Goal: Task Accomplishment & Management: Manage account settings

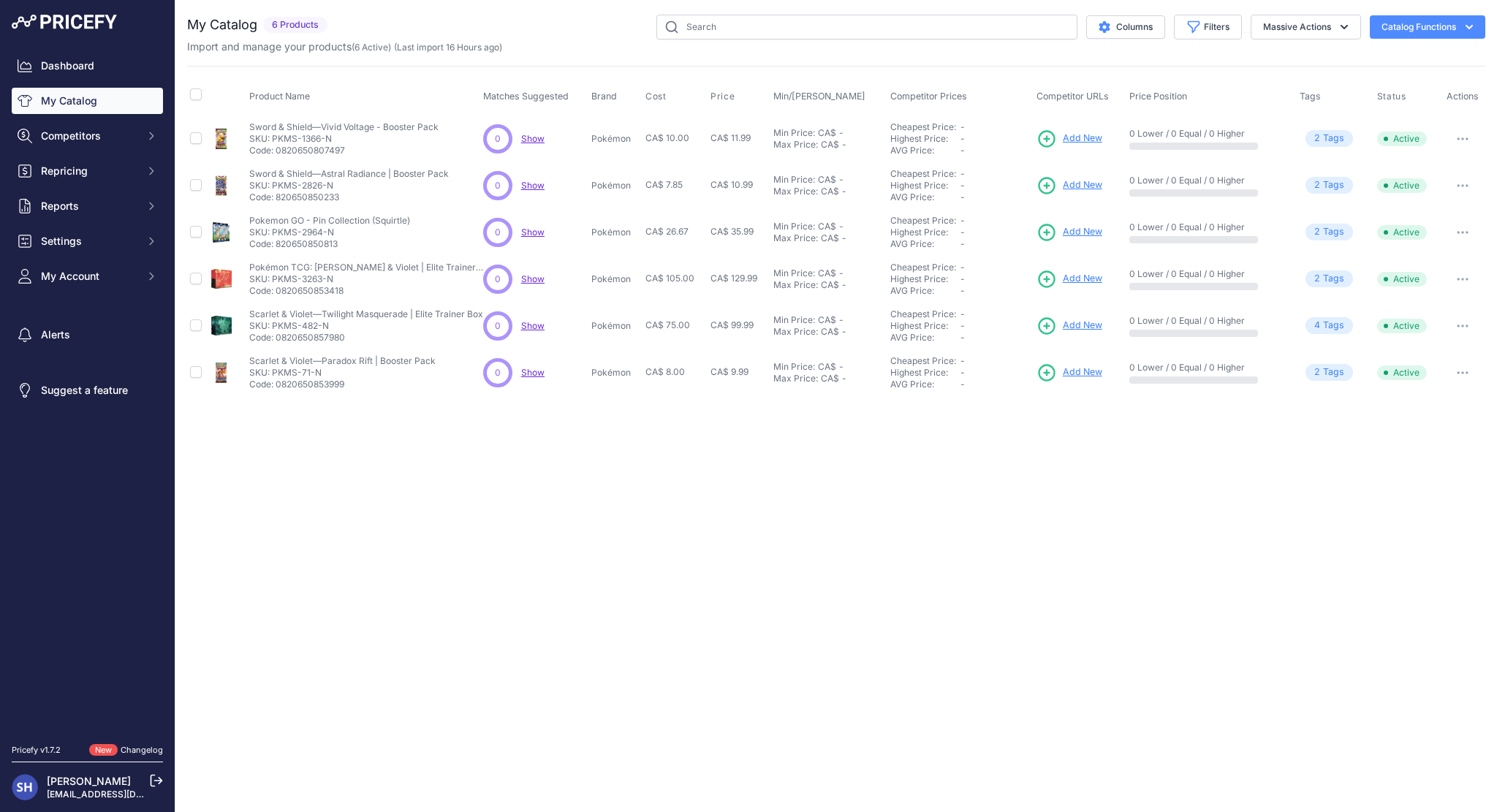
click at [179, 215] on div "You are not connected to the internet. My Catalog" at bounding box center [836, 205] width 1322 height 411
click at [138, 308] on div "Dashboard My Catalog Competitors Competitors Monitored URLs MAP infringements R…" at bounding box center [748, 406] width 1497 height 812
click at [703, 511] on div "Close You are not connected to the internet." at bounding box center [836, 406] width 1322 height 812
click at [93, 68] on link "Dashboard" at bounding box center [87, 66] width 151 height 26
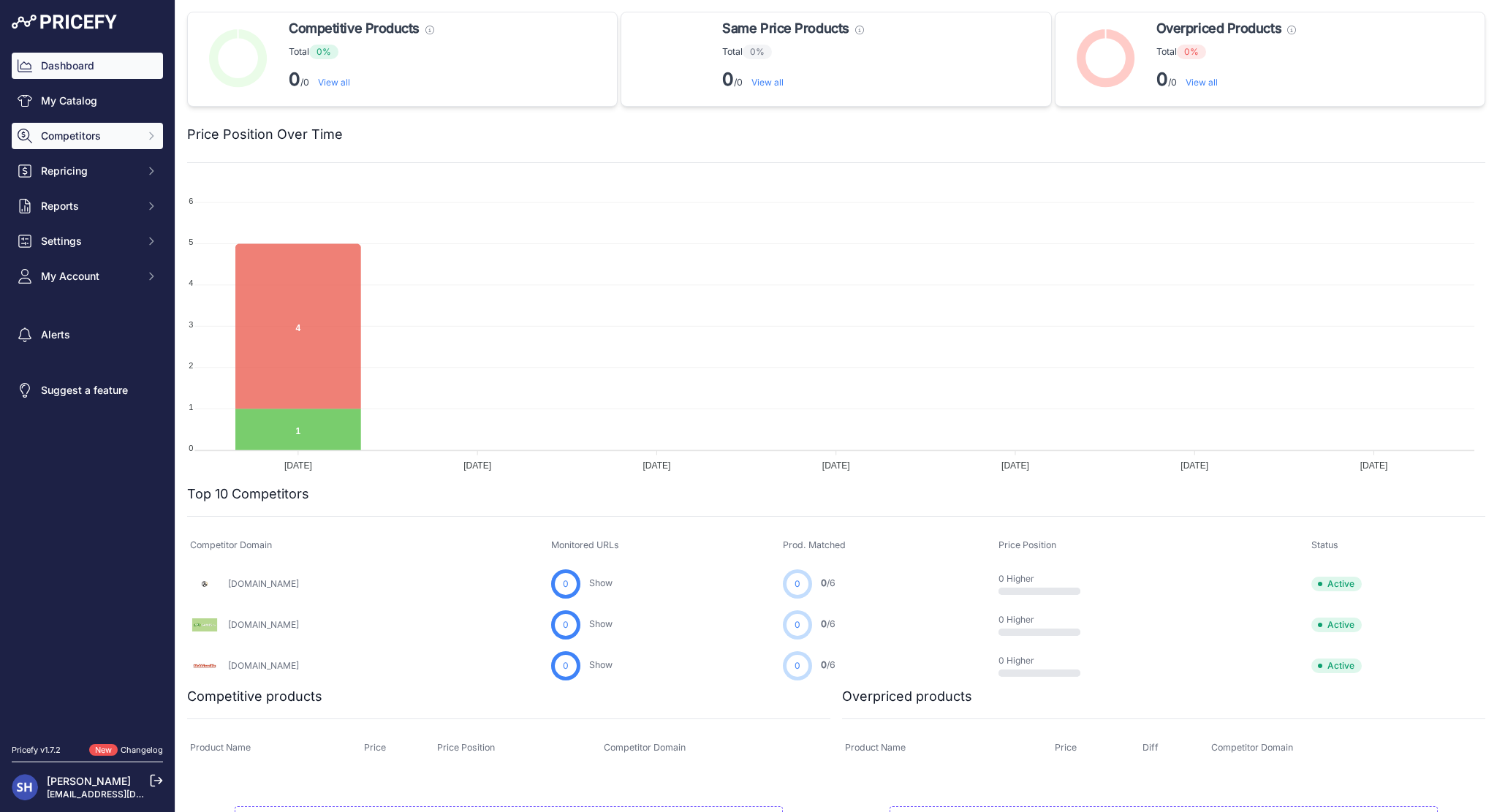
click at [73, 134] on span "Competitors" at bounding box center [89, 136] width 96 height 15
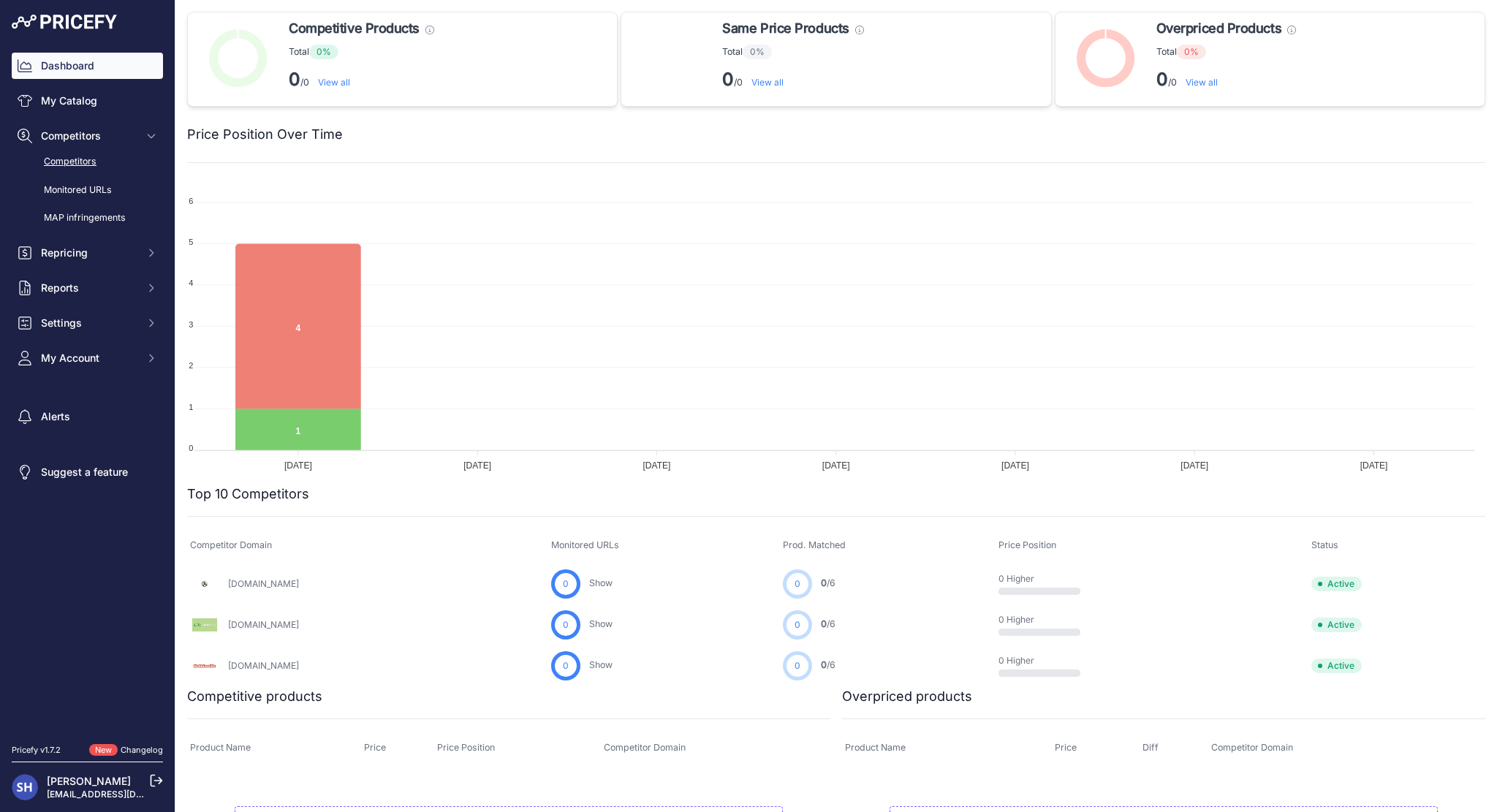
click at [75, 159] on link "Competitors" at bounding box center [87, 161] width 151 height 26
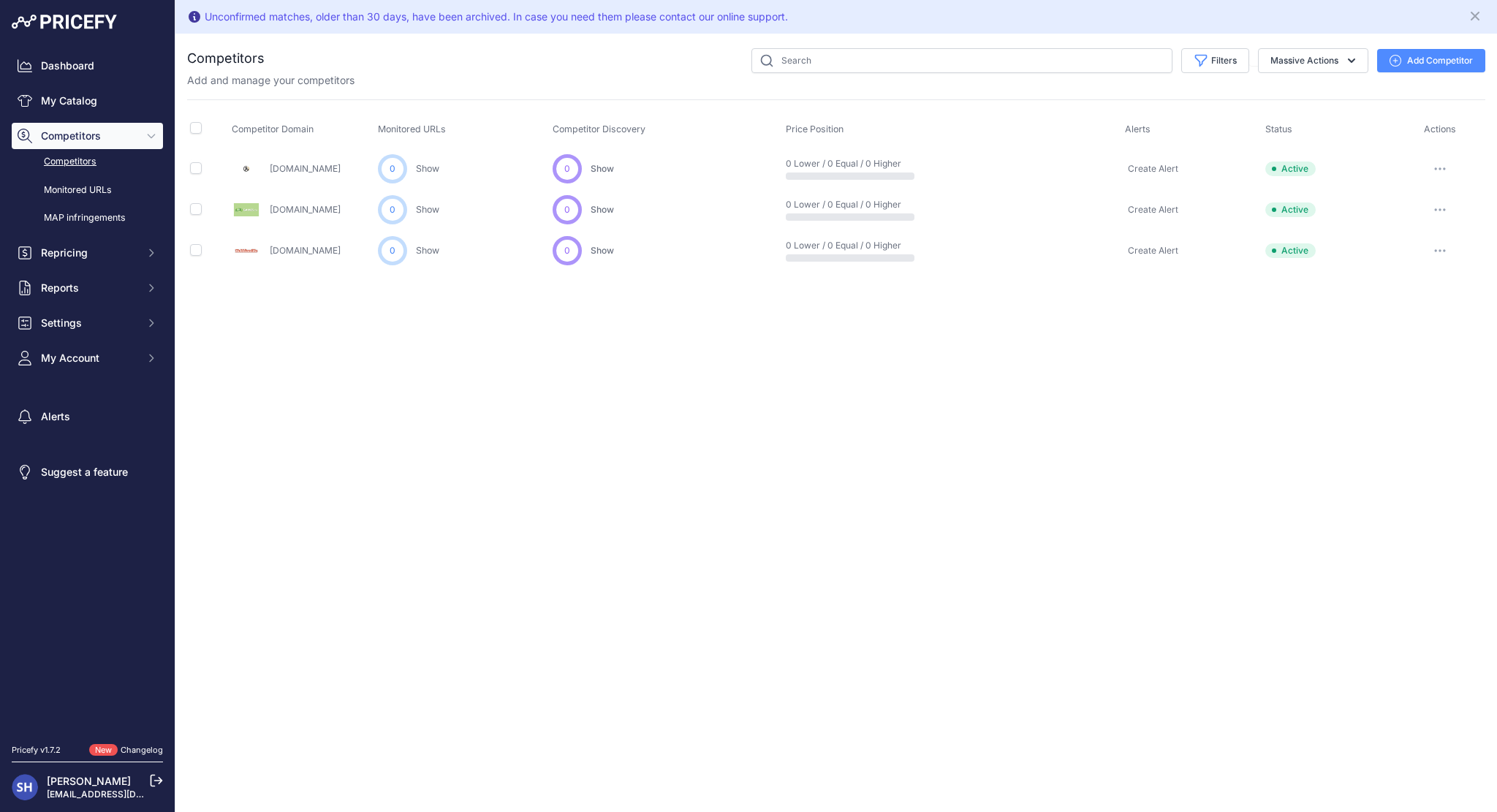
click at [1446, 168] on button "button" at bounding box center [1440, 168] width 30 height 20
click at [1123, 321] on div "Unconfirmed matches, older than 30 days, have been archived. In case you need t…" at bounding box center [836, 406] width 1322 height 812
click at [196, 125] on input "checkbox" at bounding box center [196, 127] width 12 height 12
checkbox input "true"
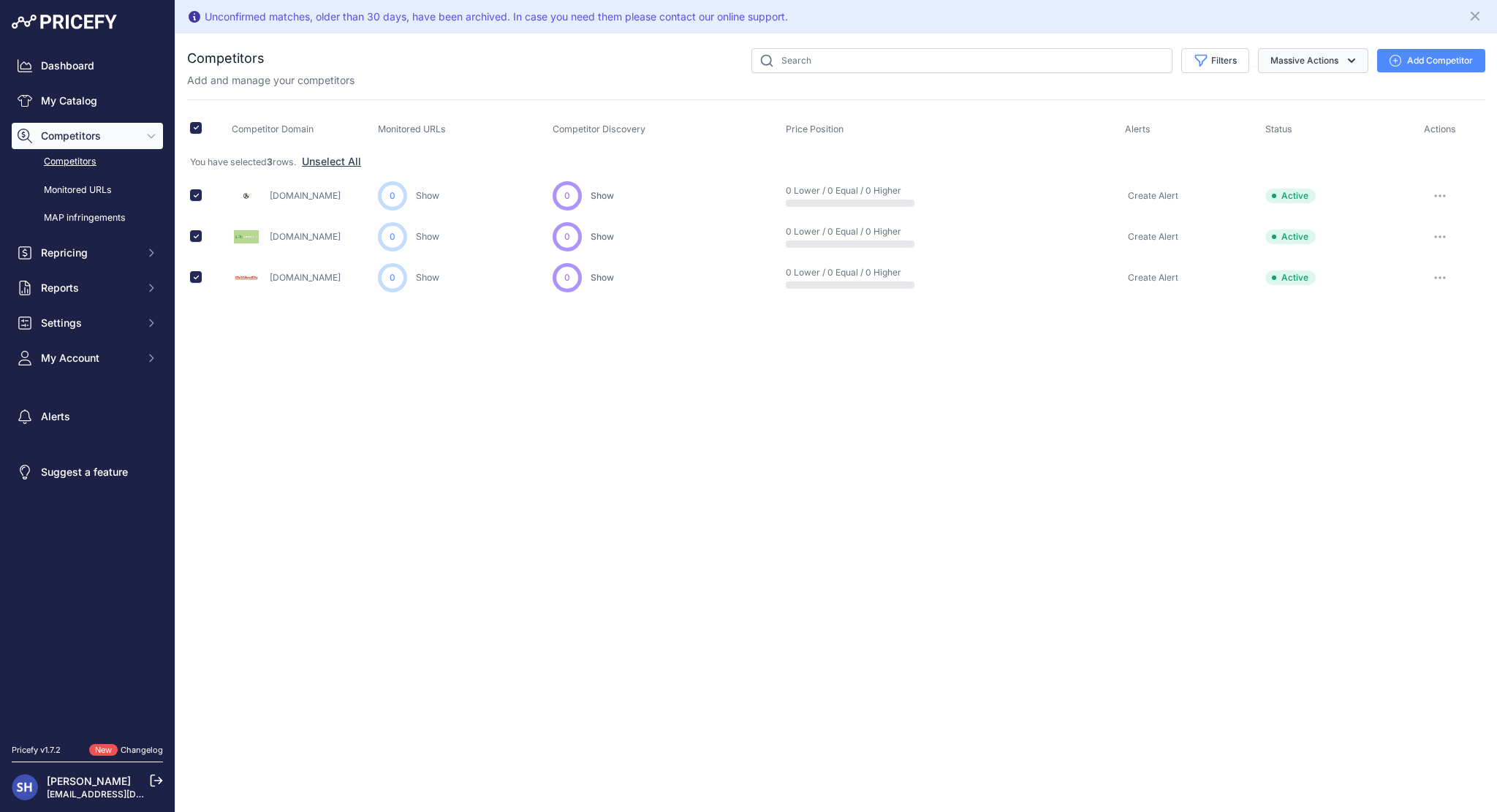
click at [1353, 61] on icon "button" at bounding box center [1351, 61] width 15 height 15
click at [197, 132] on span at bounding box center [196, 130] width 12 height 11
click at [189, 128] on th at bounding box center [208, 130] width 42 height 36
click at [195, 124] on input "checkbox" at bounding box center [196, 127] width 12 height 12
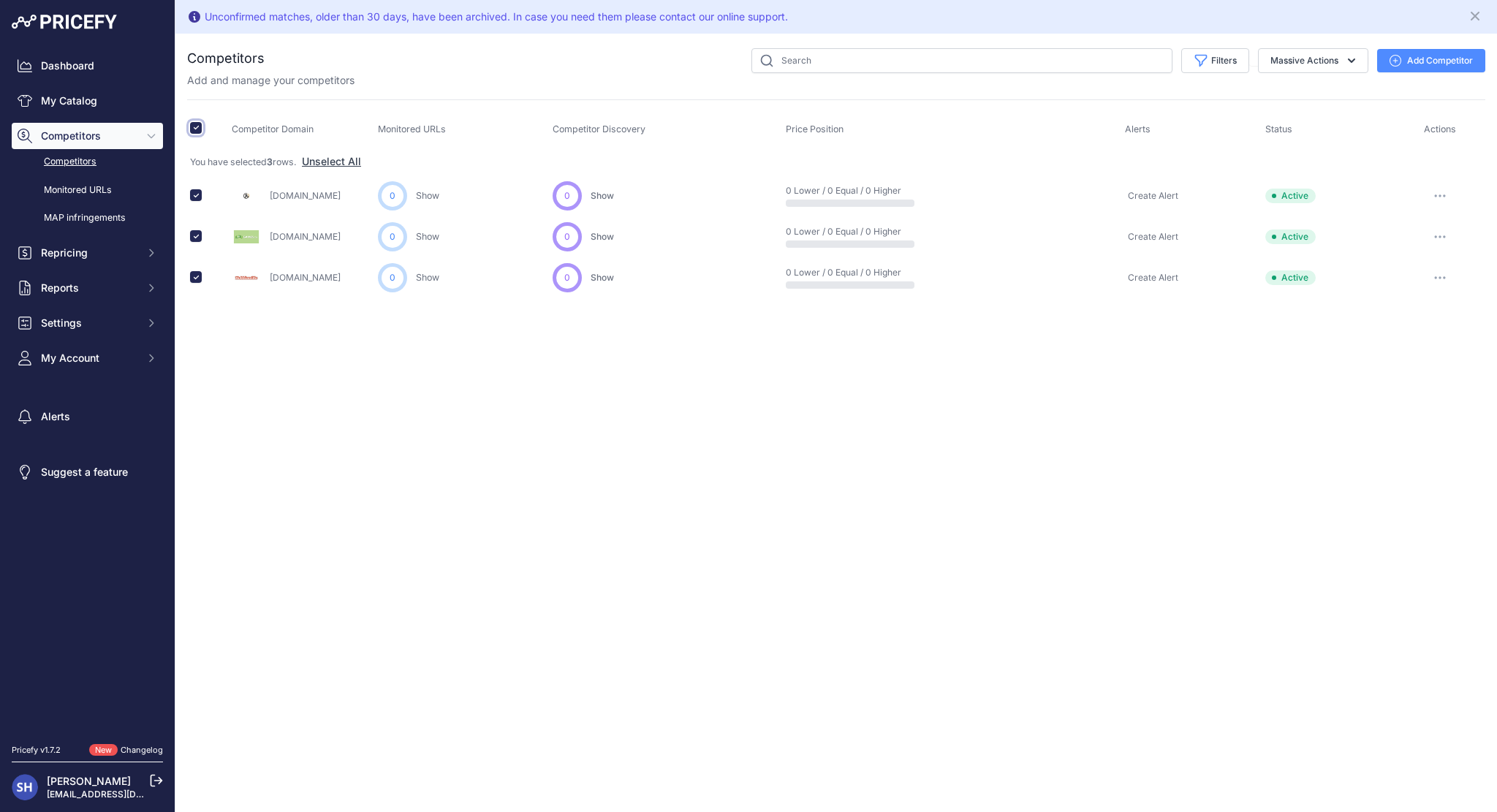
checkbox input "false"
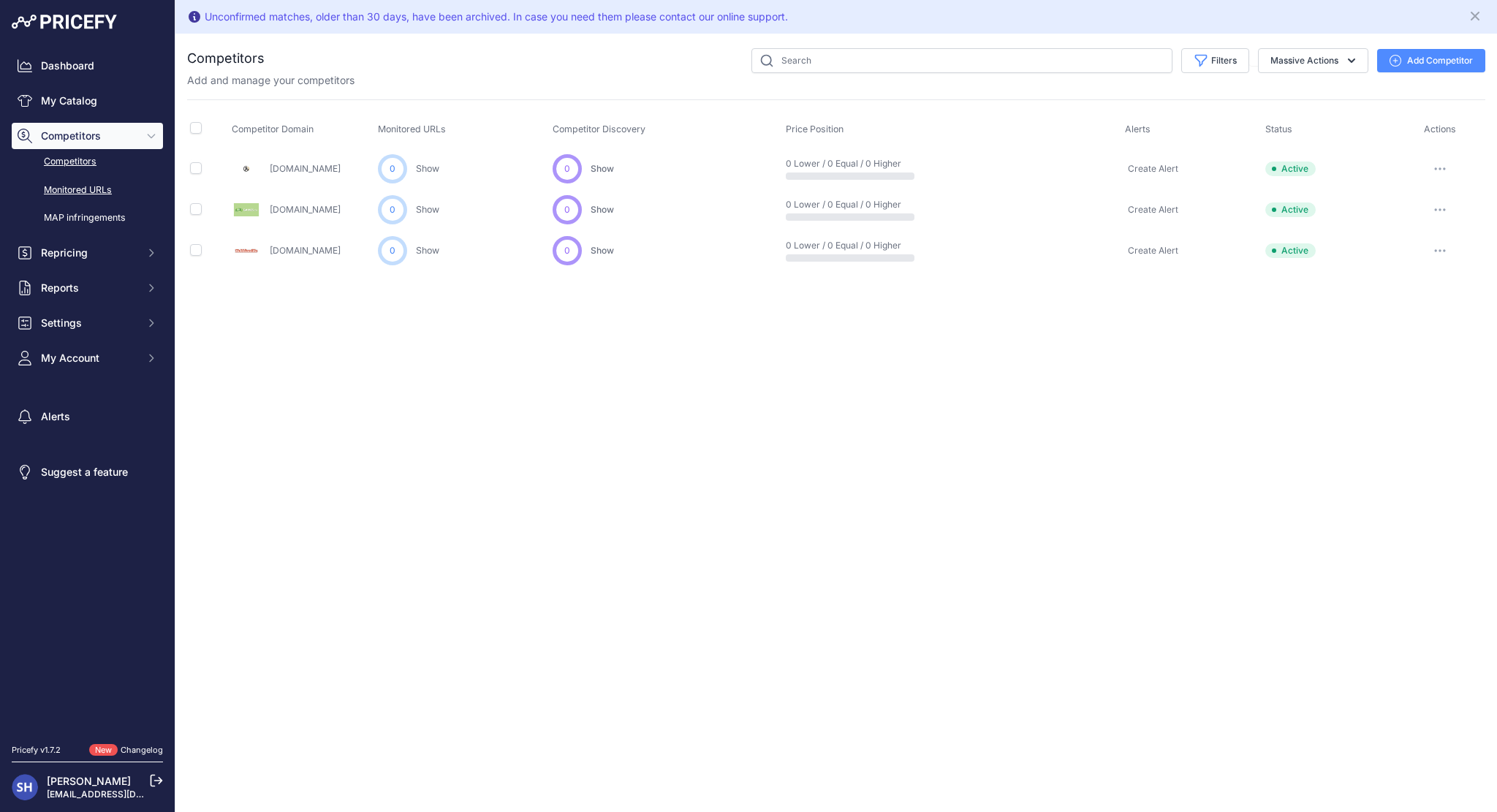
click at [80, 189] on link "Monitored URLs" at bounding box center [87, 190] width 151 height 26
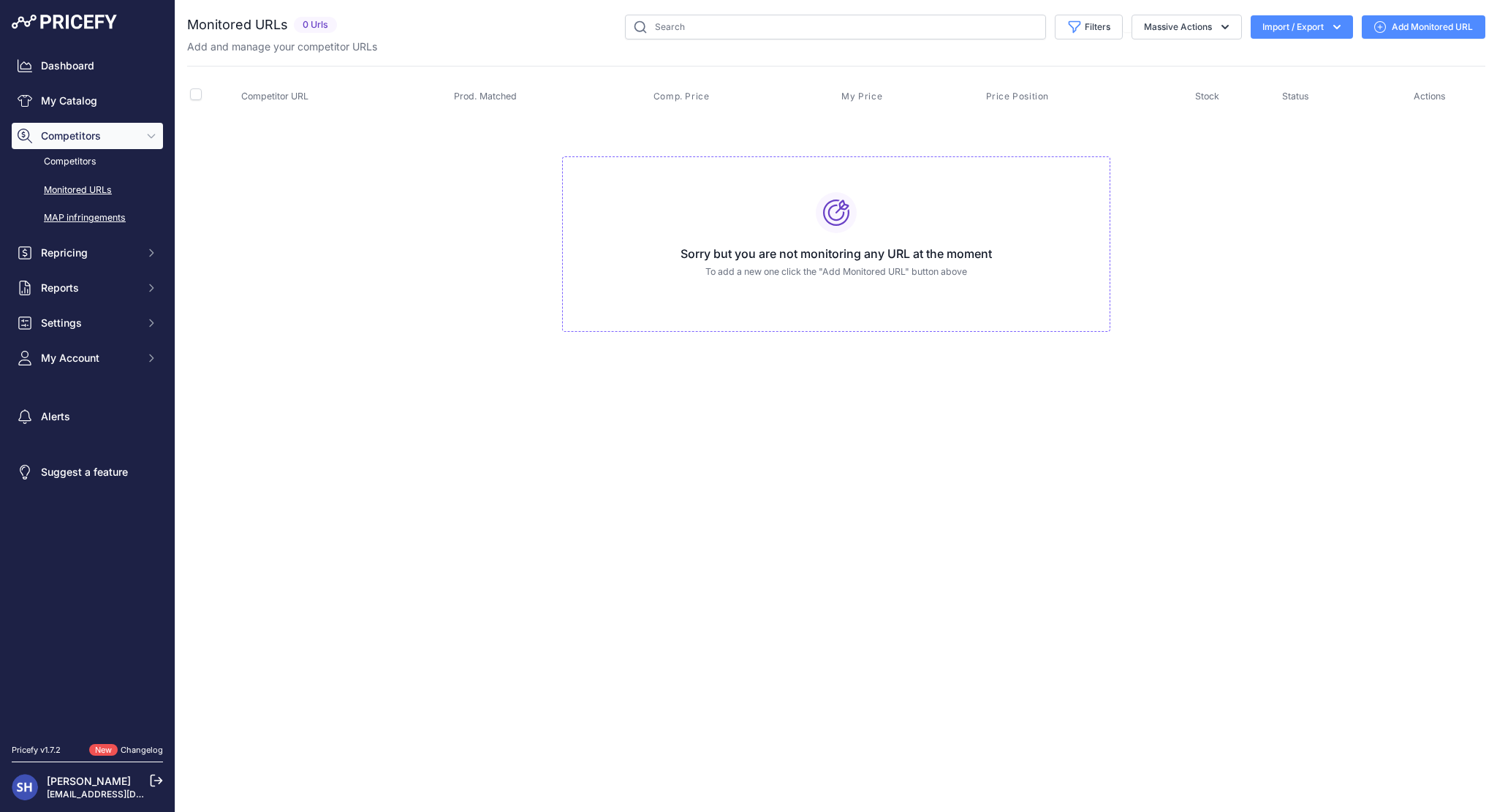
click at [84, 221] on link "MAP infringements" at bounding box center [87, 217] width 151 height 26
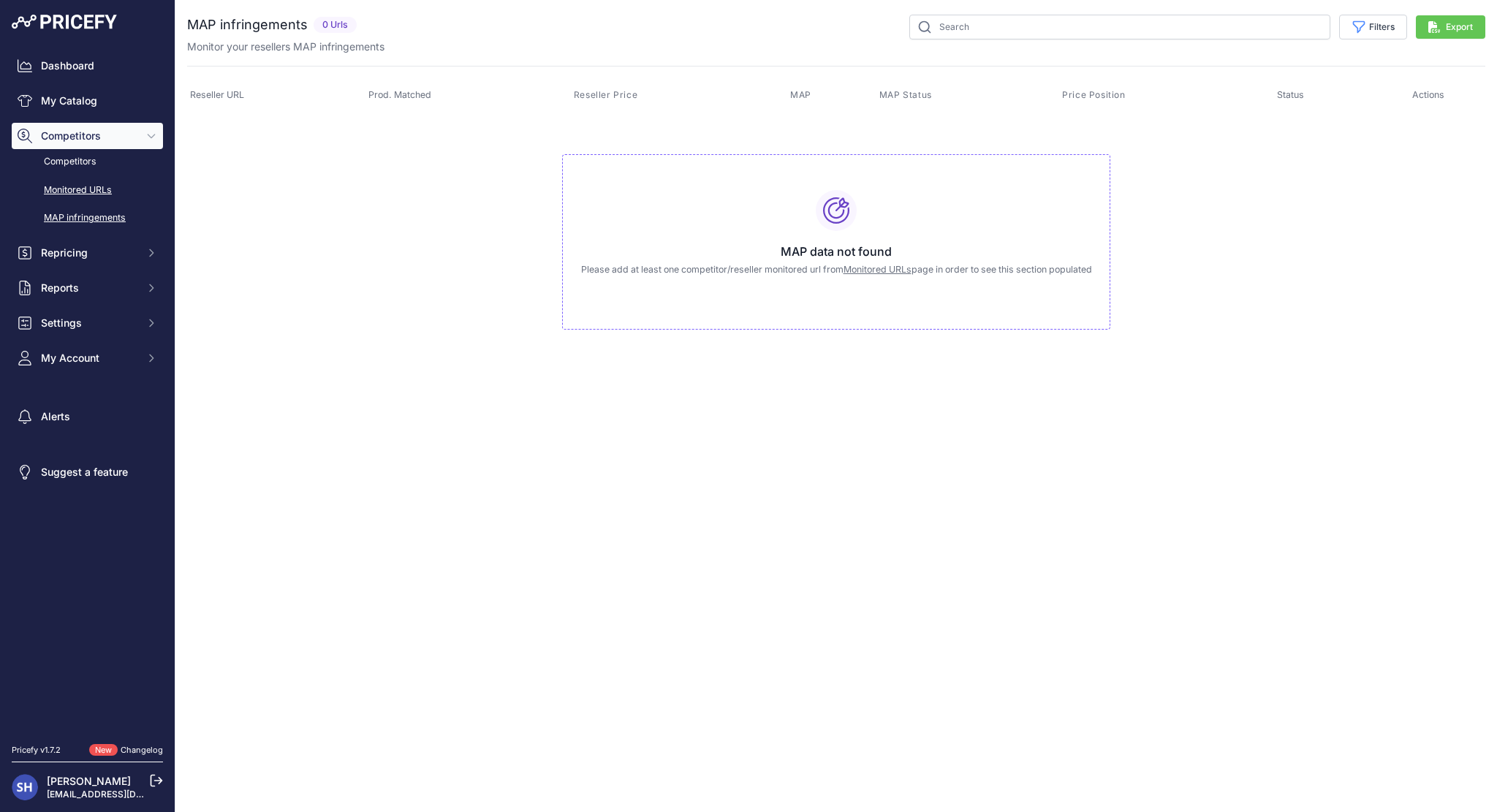
click at [75, 183] on link "Monitored URLs" at bounding box center [87, 190] width 151 height 26
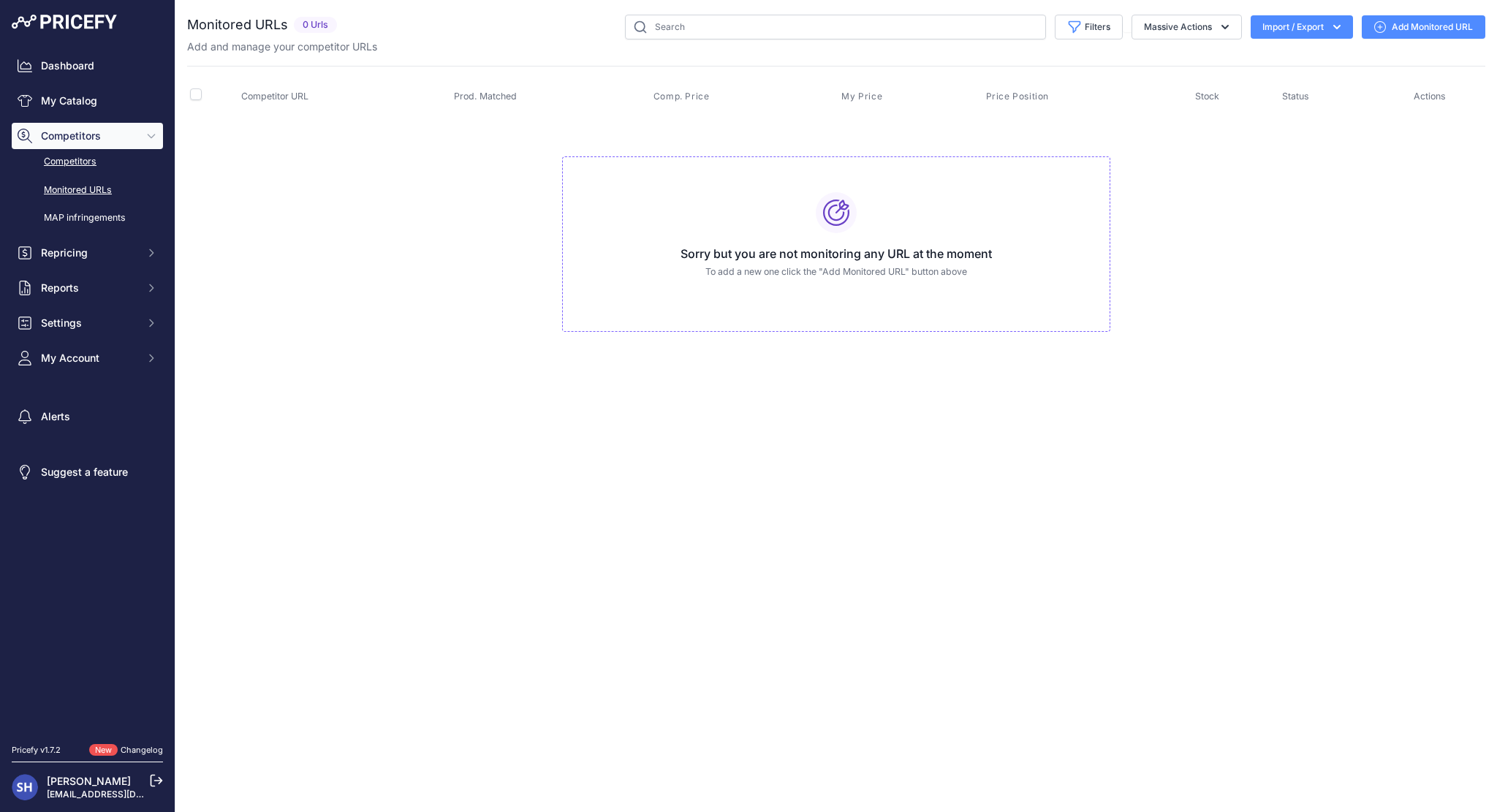
click at [74, 166] on link "Competitors" at bounding box center [87, 161] width 151 height 26
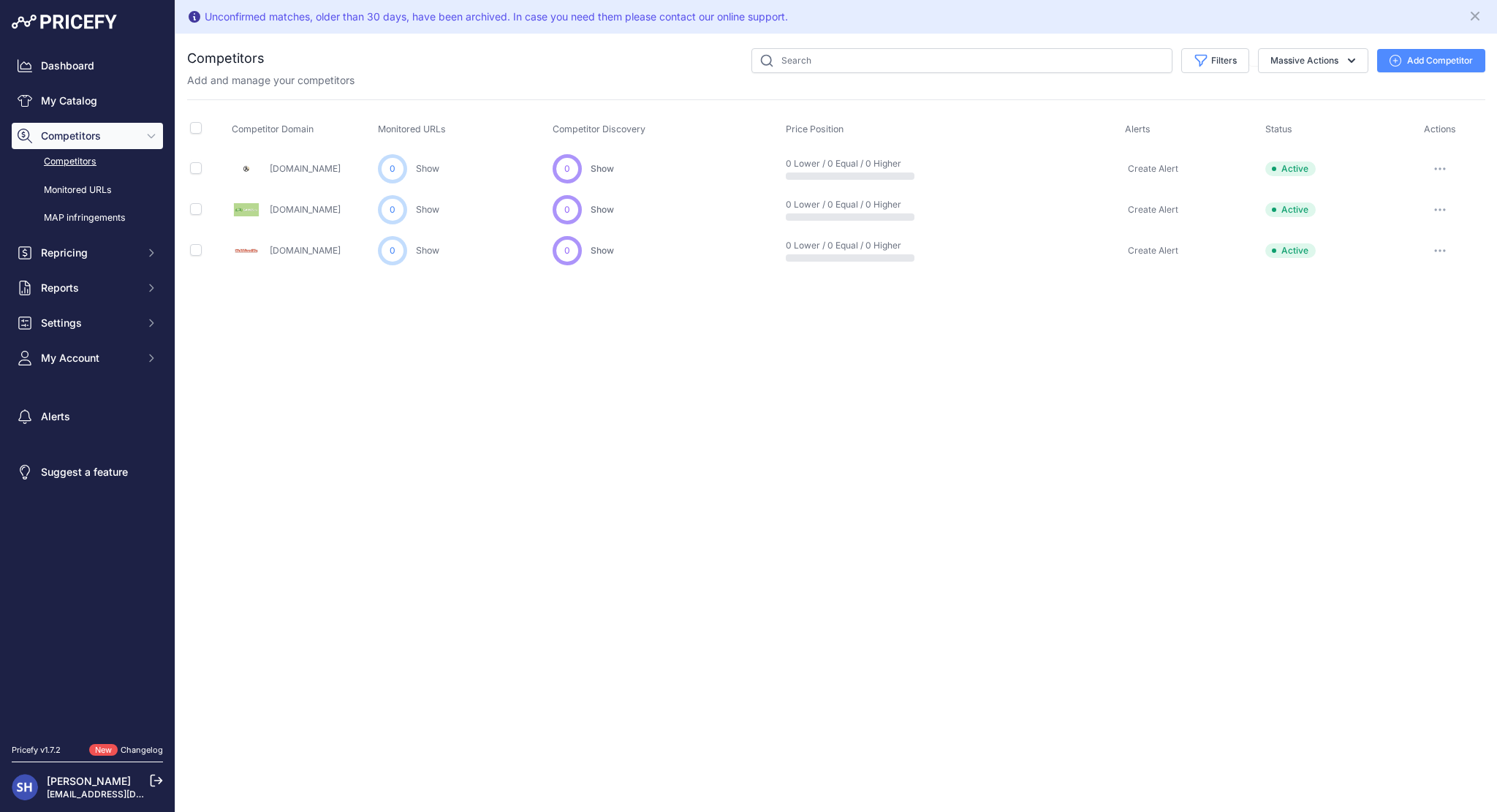
click at [75, 101] on link "My Catalog" at bounding box center [87, 101] width 151 height 26
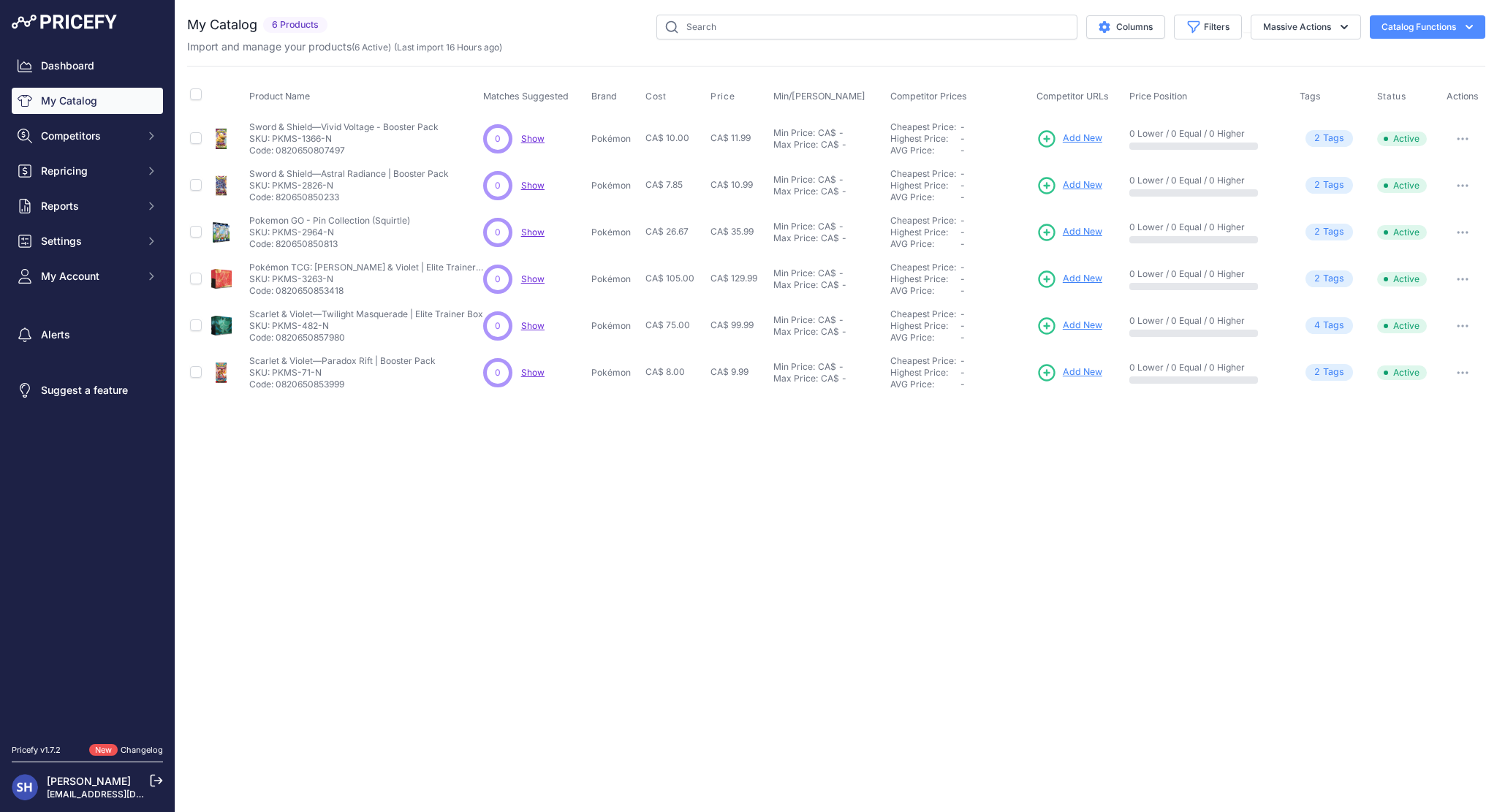
click at [1322, 140] on span "2 Tag s" at bounding box center [1329, 139] width 47 height 17
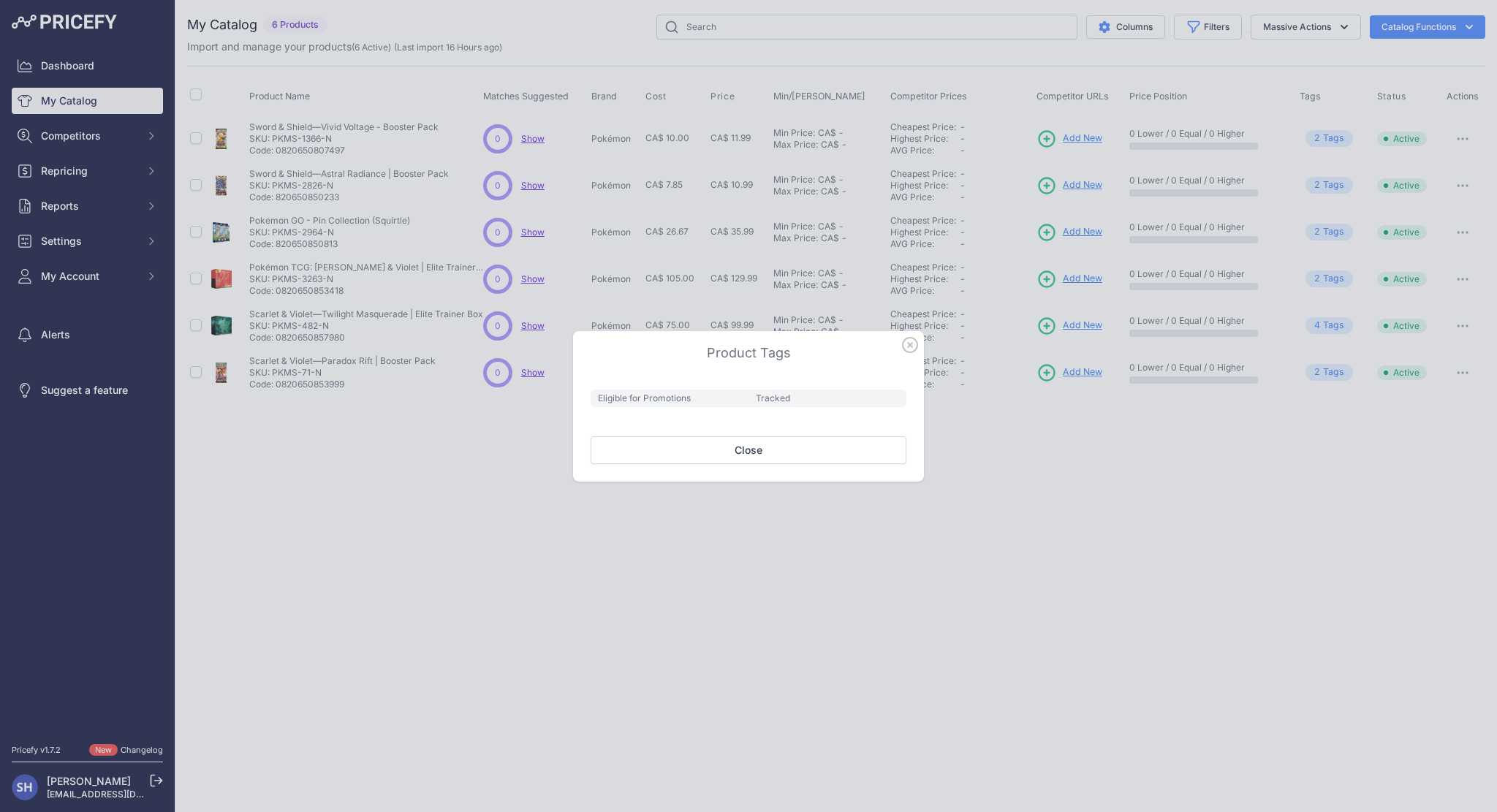
click at [916, 346] on icon "button" at bounding box center [909, 345] width 15 height 15
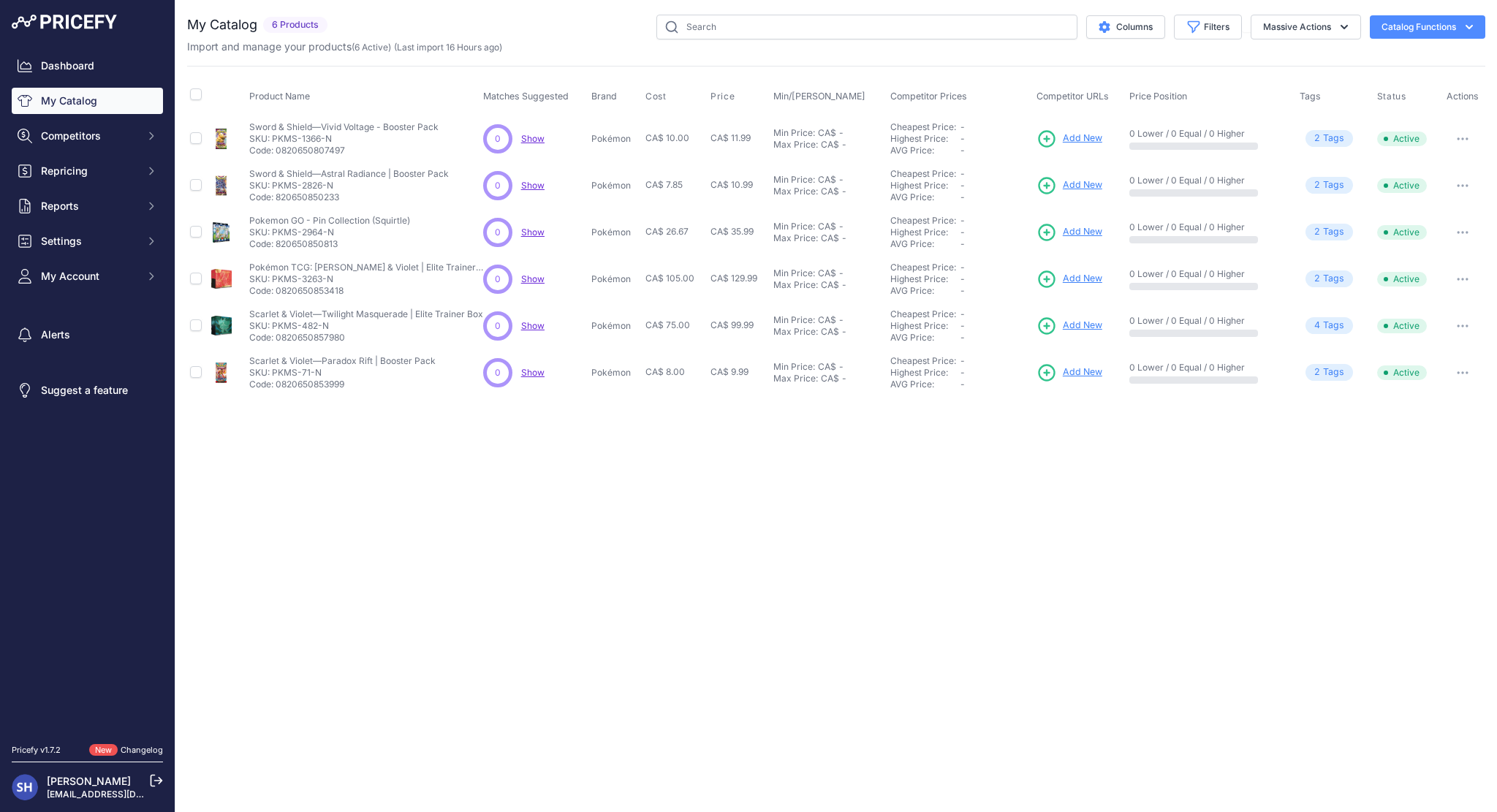
click at [1394, 28] on button "Catalog Functions" at bounding box center [1427, 27] width 116 height 23
click at [1368, 106] on link "Update Catalog" at bounding box center [1401, 110] width 164 height 26
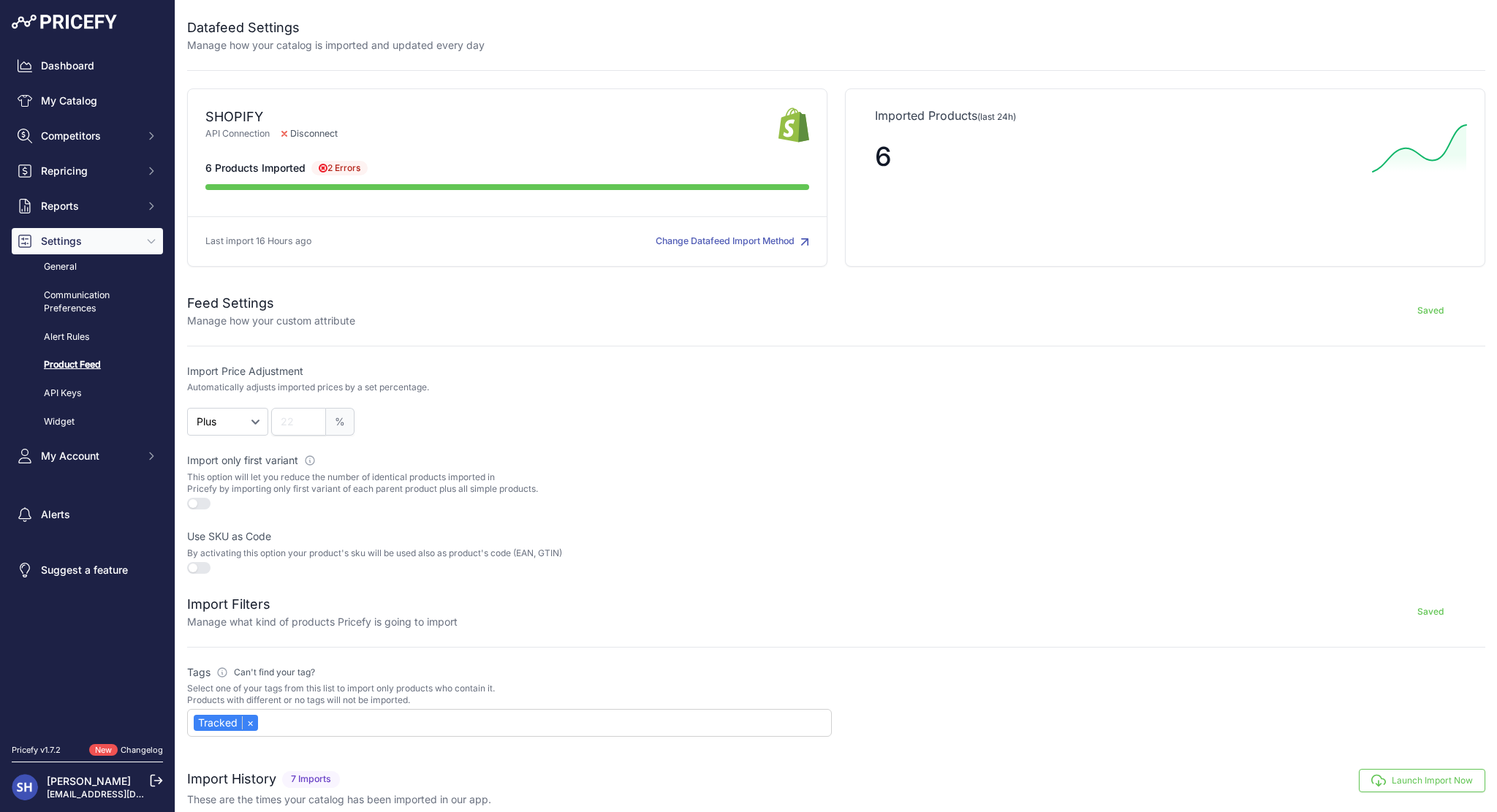
click at [196, 505] on button "button" at bounding box center [199, 503] width 23 height 12
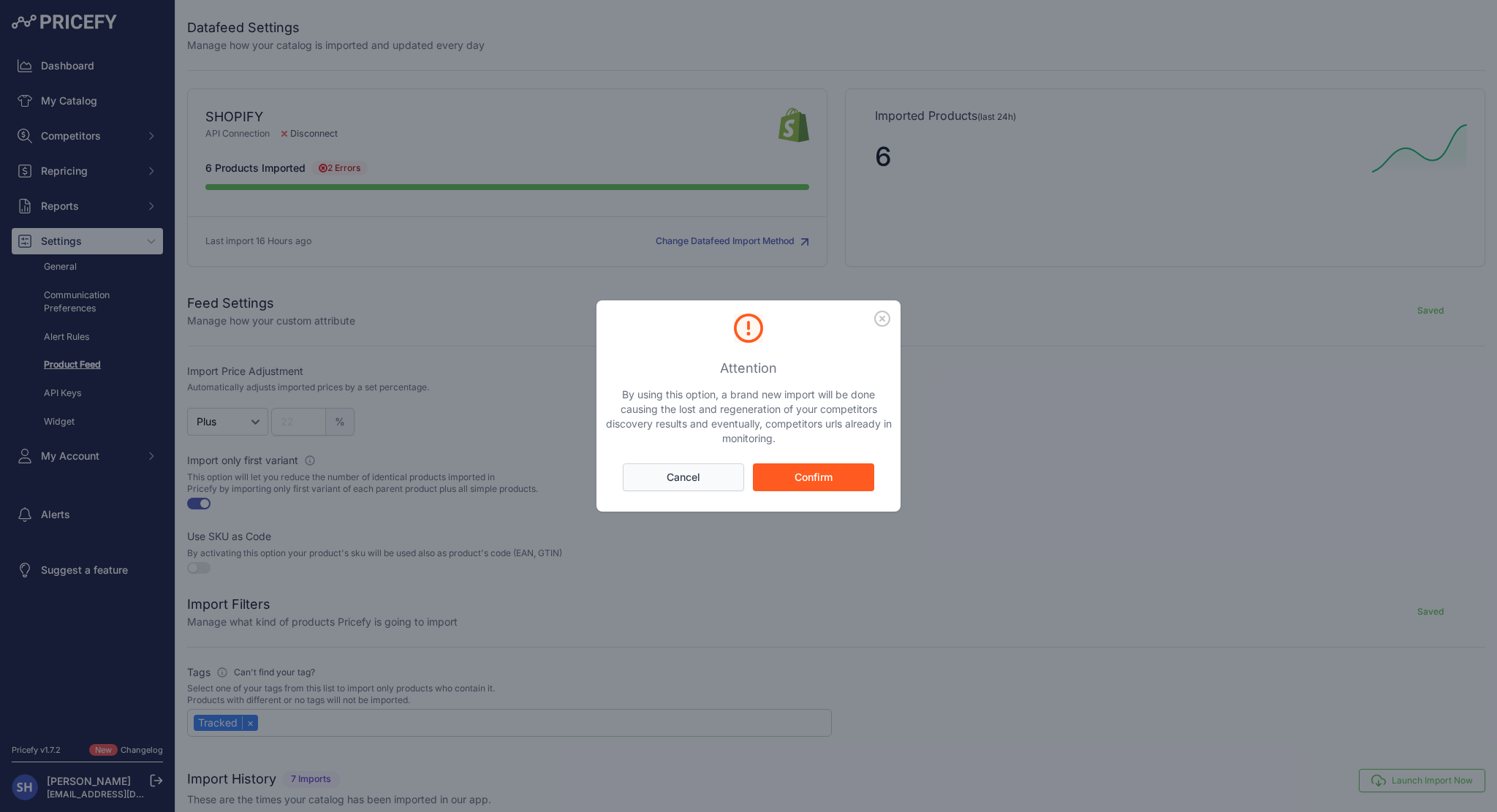
click at [656, 481] on button "Cancel" at bounding box center [683, 477] width 121 height 28
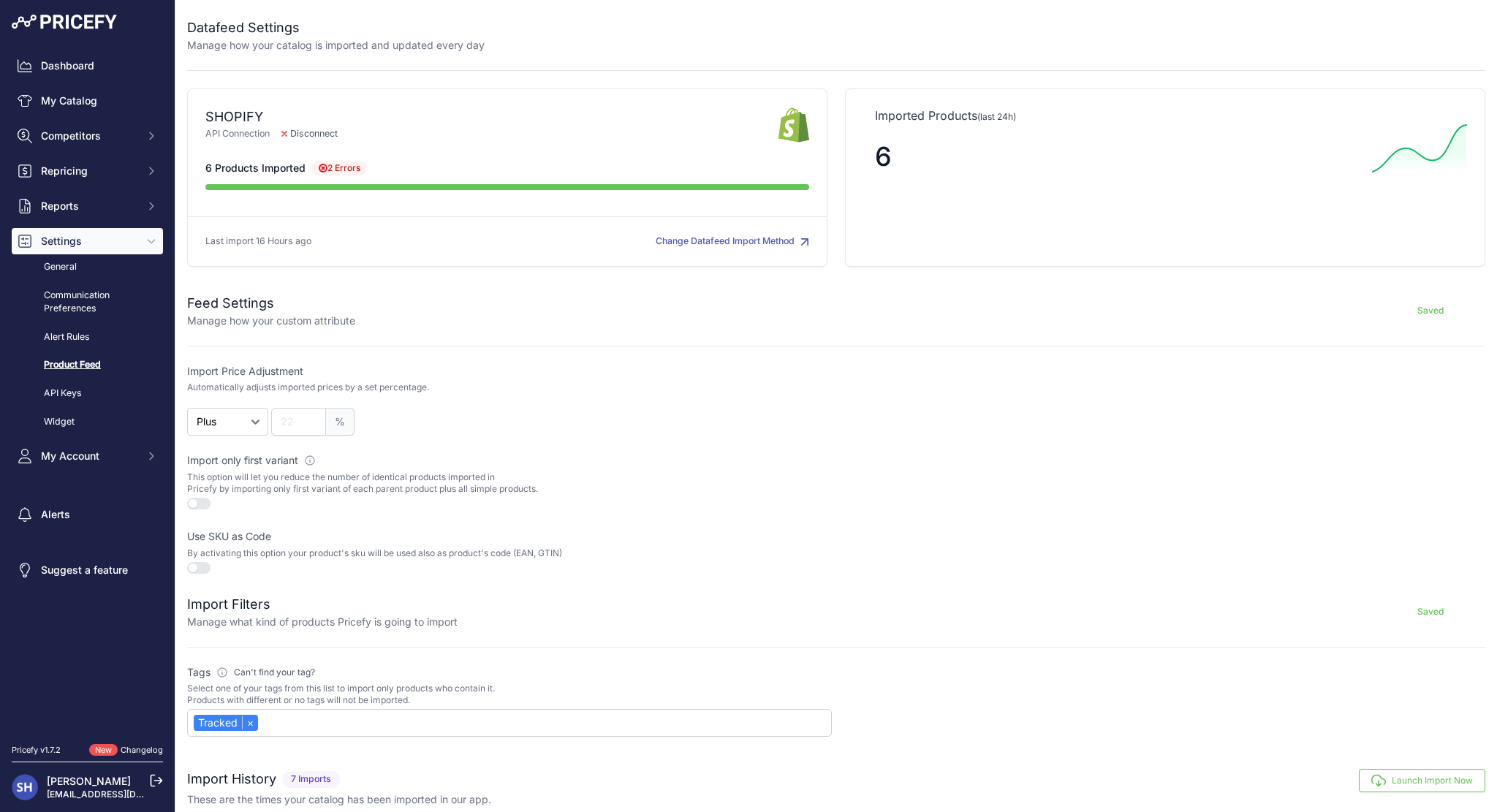
click at [325, 166] on icon at bounding box center [322, 168] width 9 height 9
click at [341, 166] on span "2 Errors" at bounding box center [339, 168] width 56 height 15
click at [107, 272] on link "General" at bounding box center [87, 267] width 151 height 26
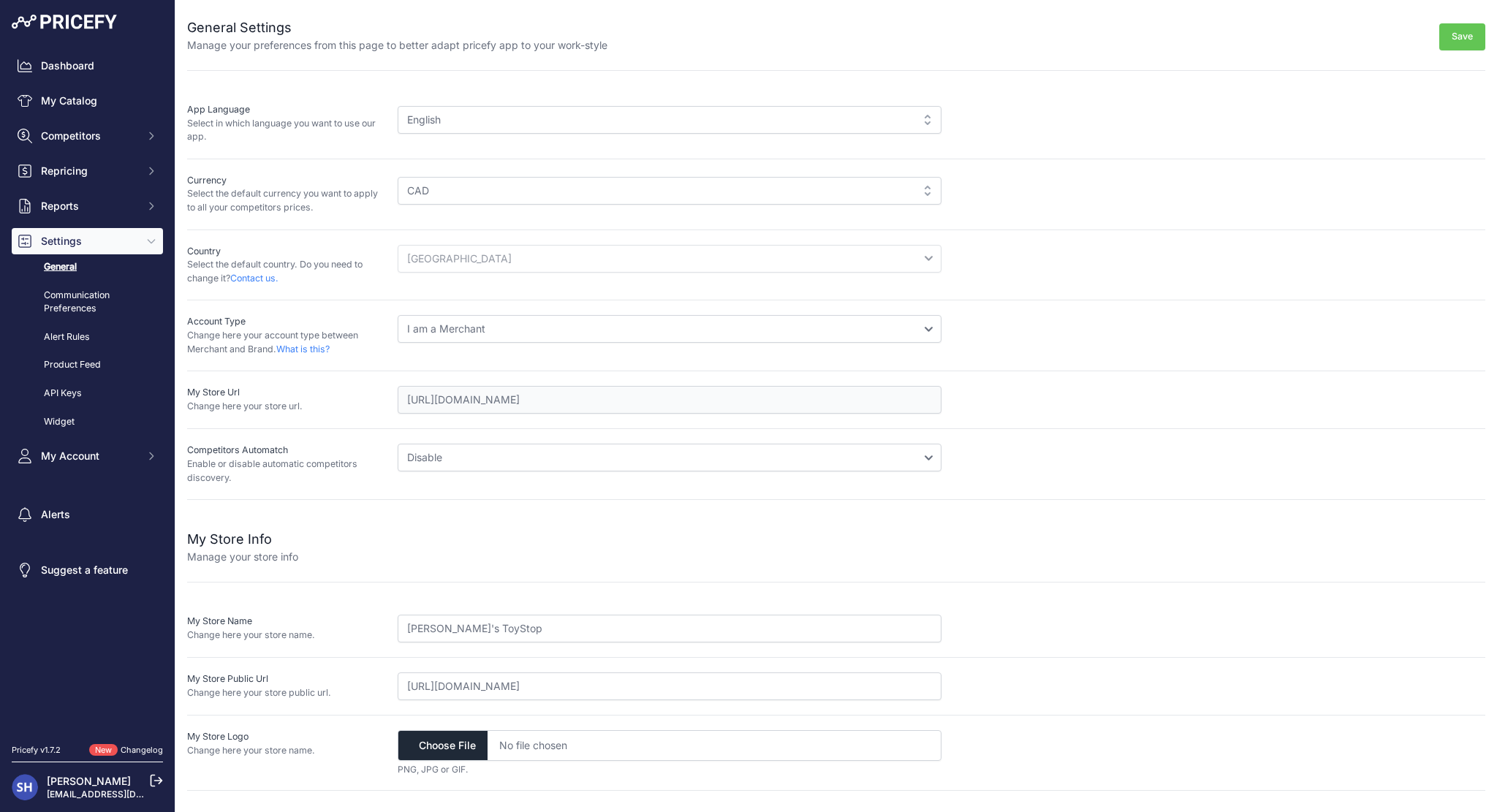
click at [435, 458] on select "Disable Enable" at bounding box center [669, 457] width 544 height 28
click at [429, 500] on div "My Store Info Manage your store info My Store Name Change here your store name.…" at bounding box center [836, 645] width 1298 height 291
click at [440, 460] on select "Disable Enable" at bounding box center [669, 457] width 544 height 28
select select "0"
click at [398, 443] on select "Disable Enable" at bounding box center [669, 457] width 544 height 28
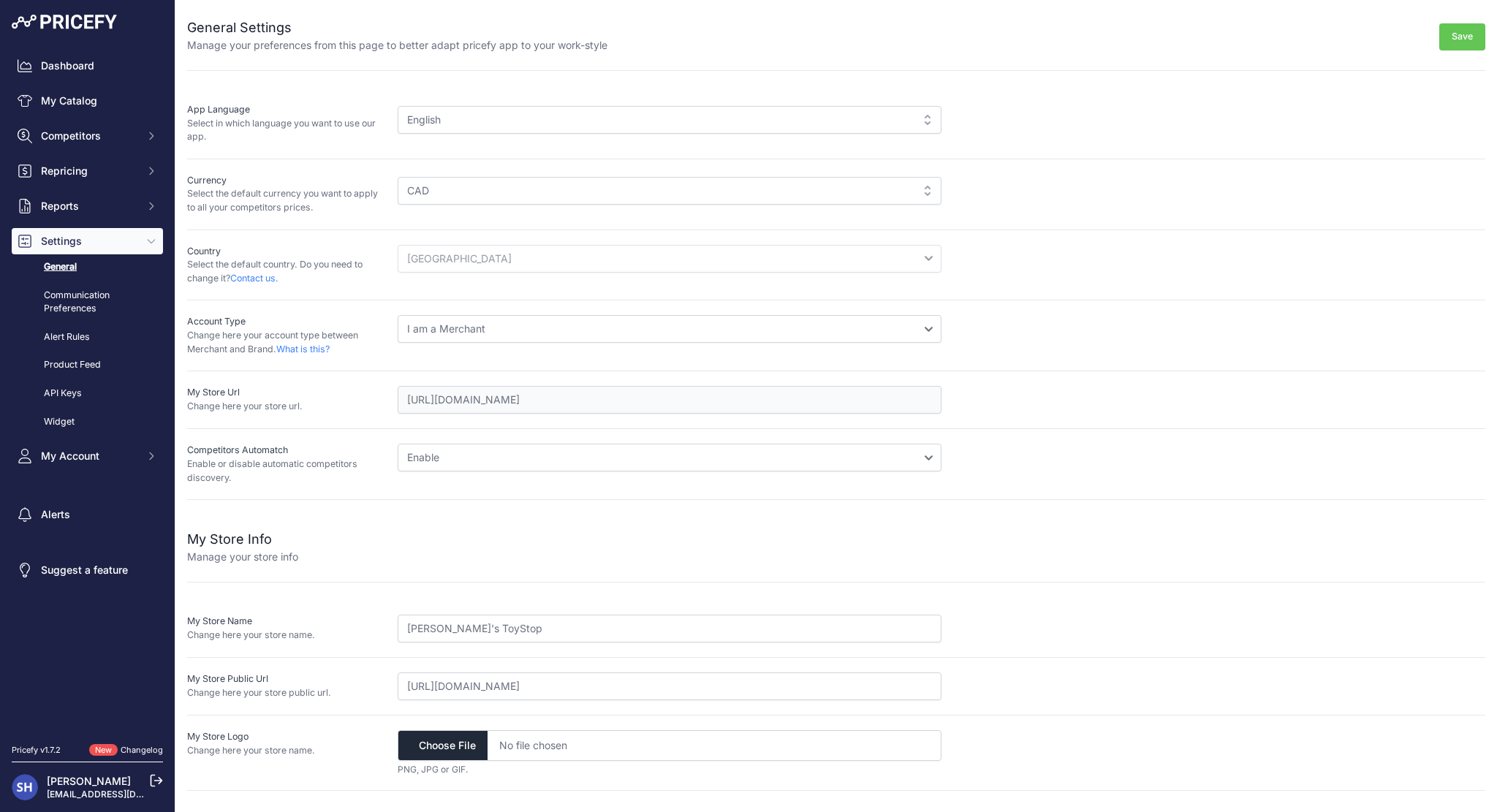
click at [1464, 38] on button "Save" at bounding box center [1461, 36] width 46 height 27
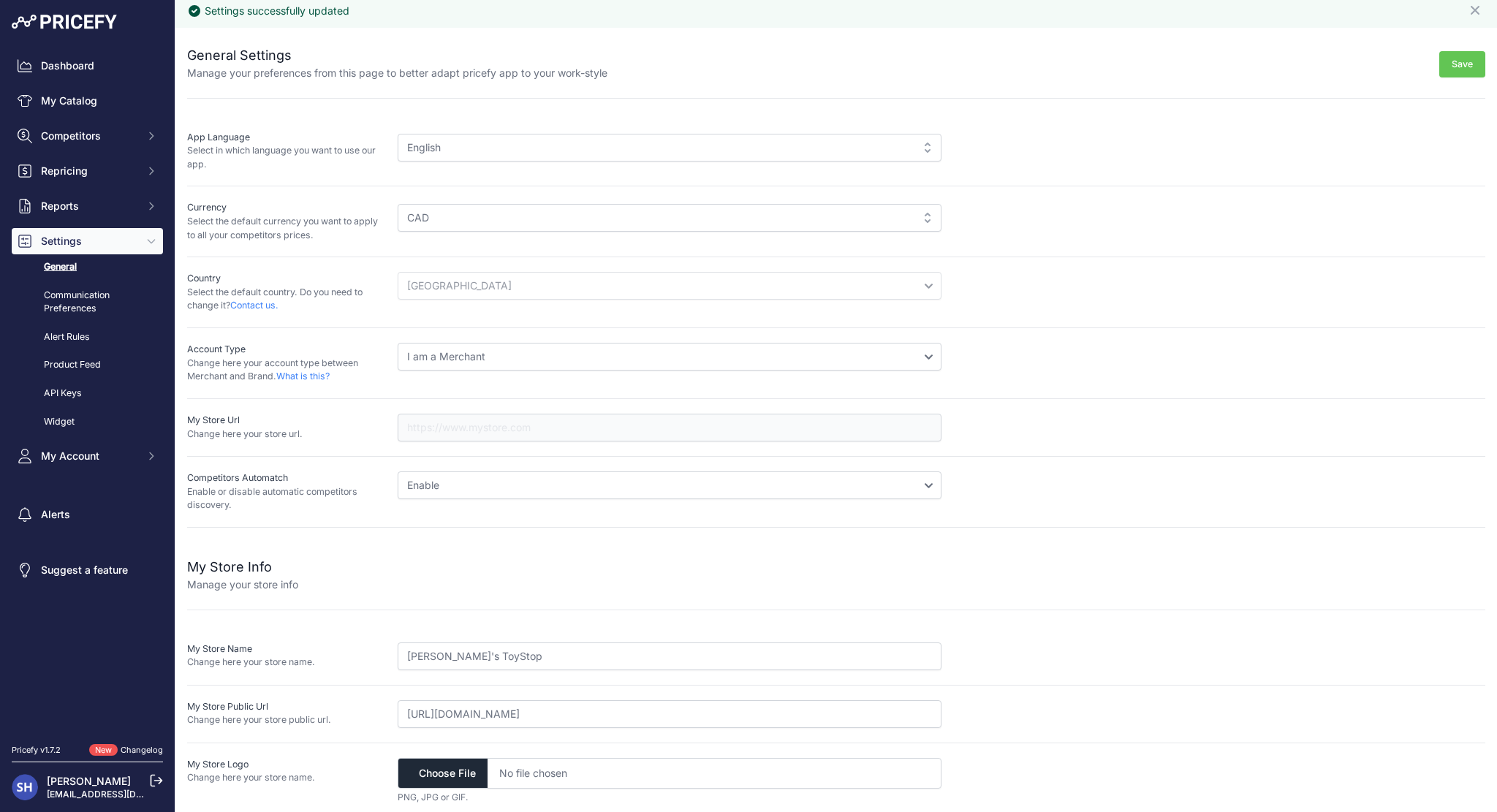
scroll to position [9, 0]
click at [440, 765] on input "file" at bounding box center [669, 770] width 544 height 31
type input "C:\fakepath\emmetts round logo vector.png"
click at [1471, 64] on button "Save" at bounding box center [1461, 61] width 46 height 27
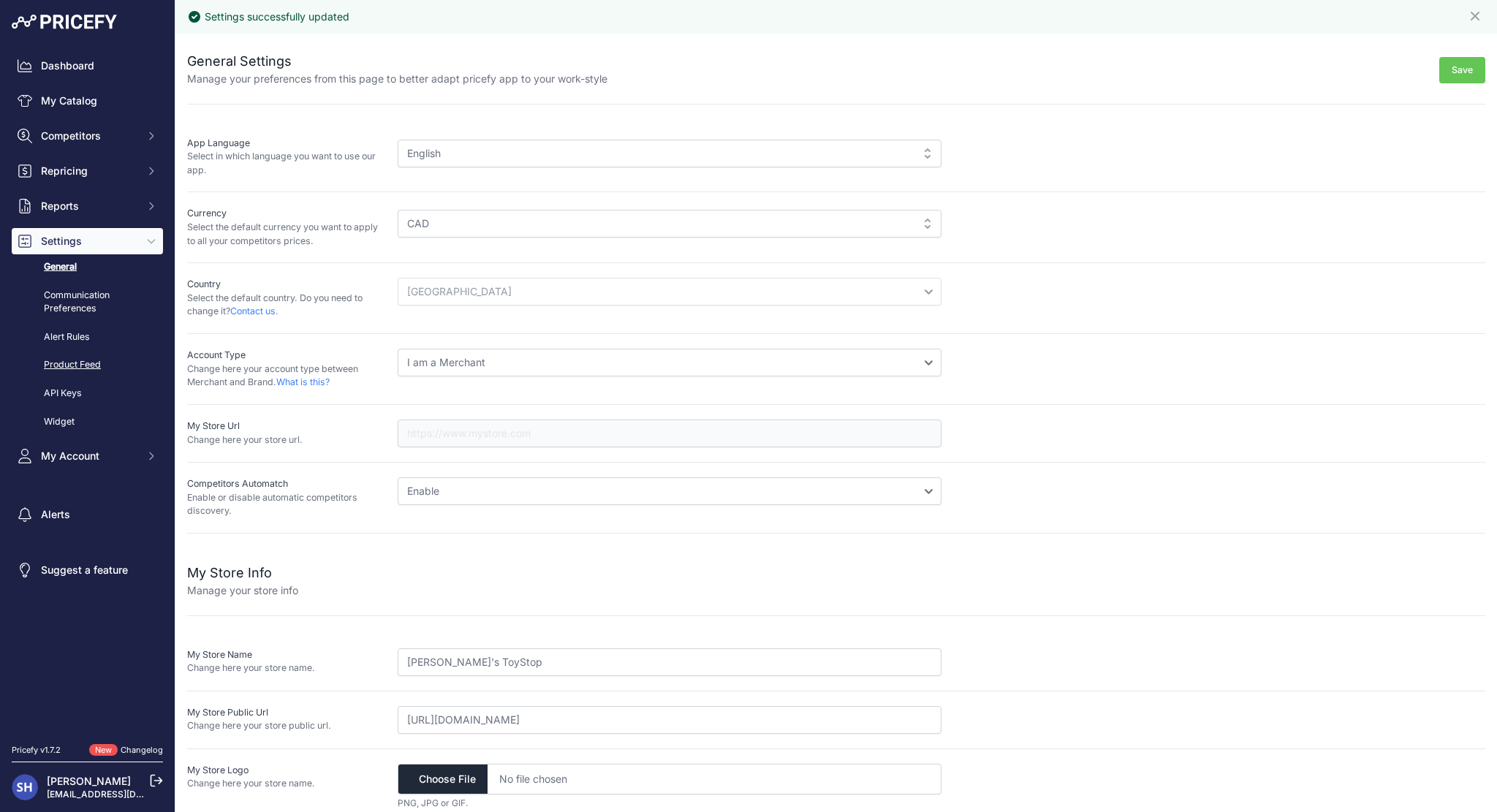
click at [78, 370] on link "Product Feed" at bounding box center [87, 365] width 151 height 26
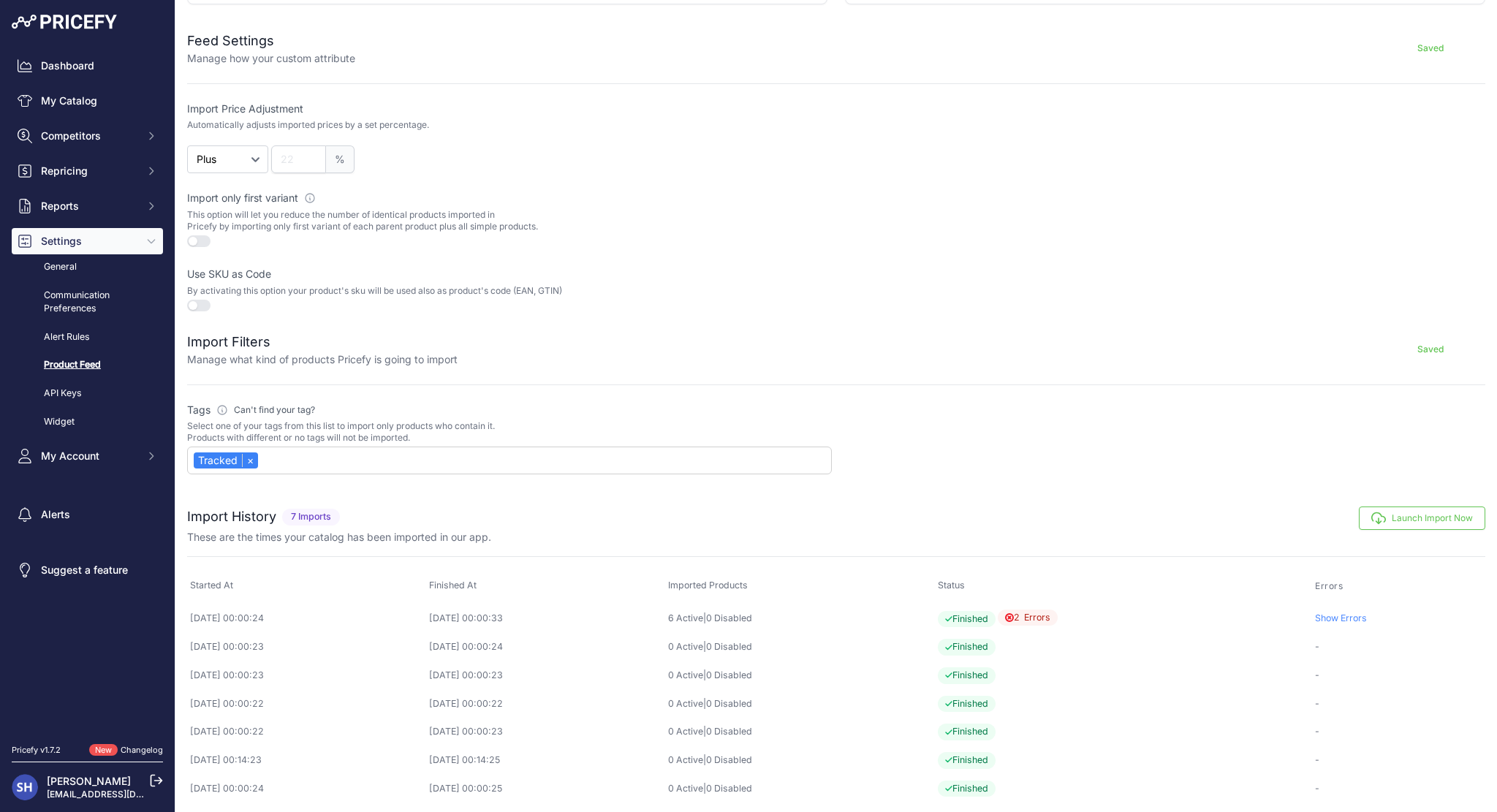
scroll to position [263, 0]
click at [61, 391] on link "API Keys" at bounding box center [87, 393] width 151 height 26
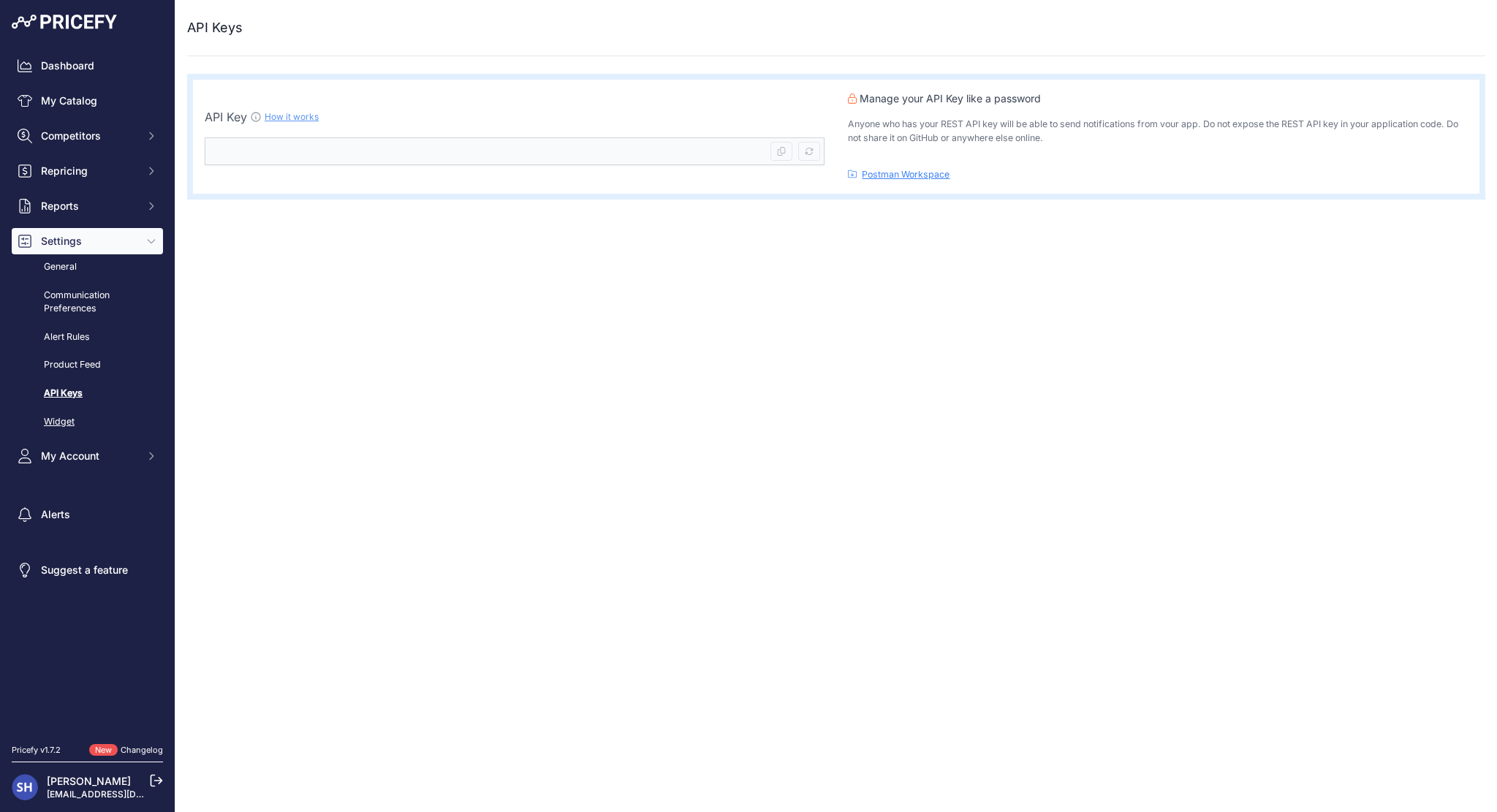
click at [73, 422] on link "Widget" at bounding box center [87, 422] width 151 height 26
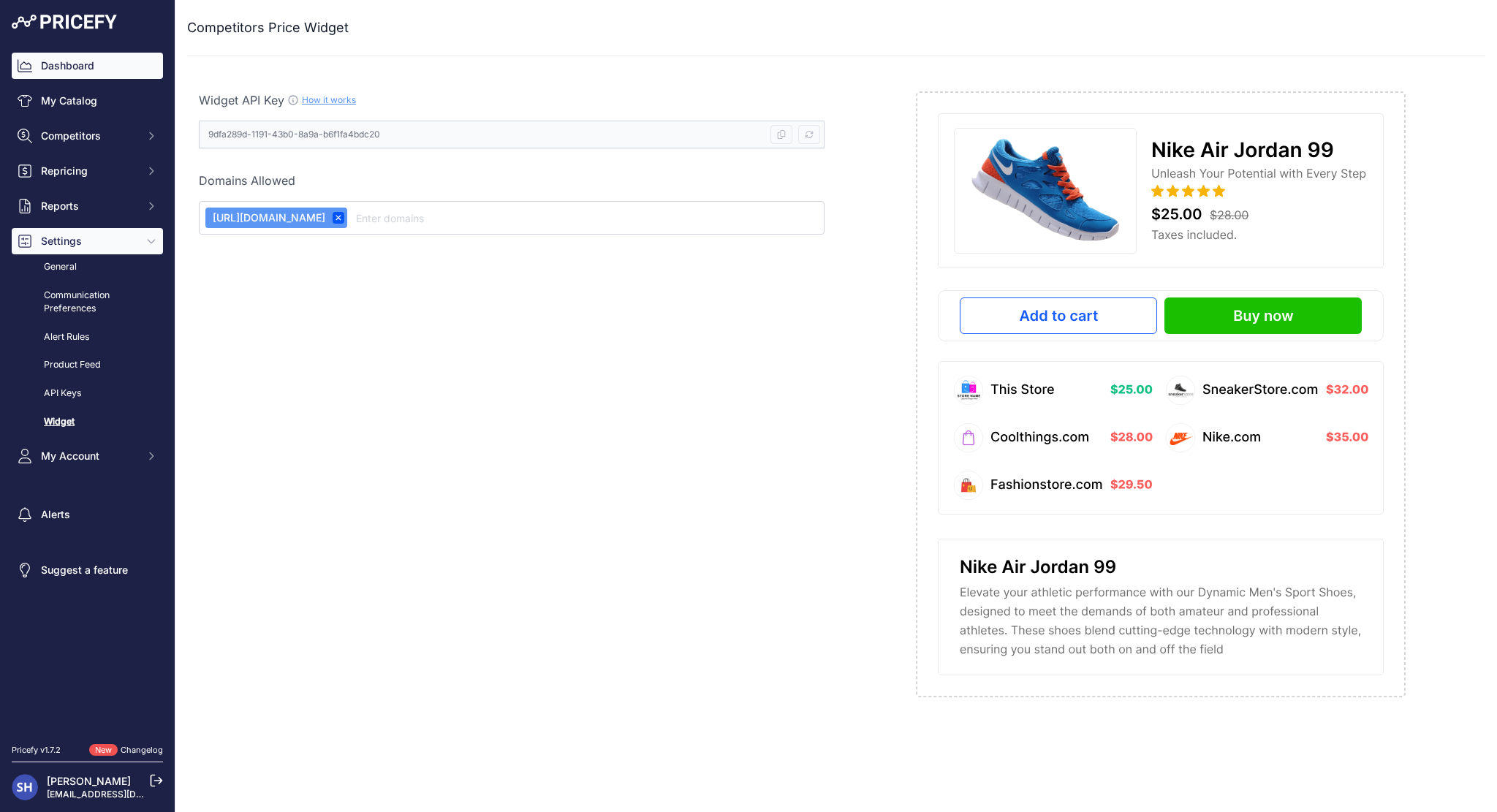
click at [114, 71] on link "Dashboard" at bounding box center [87, 66] width 151 height 26
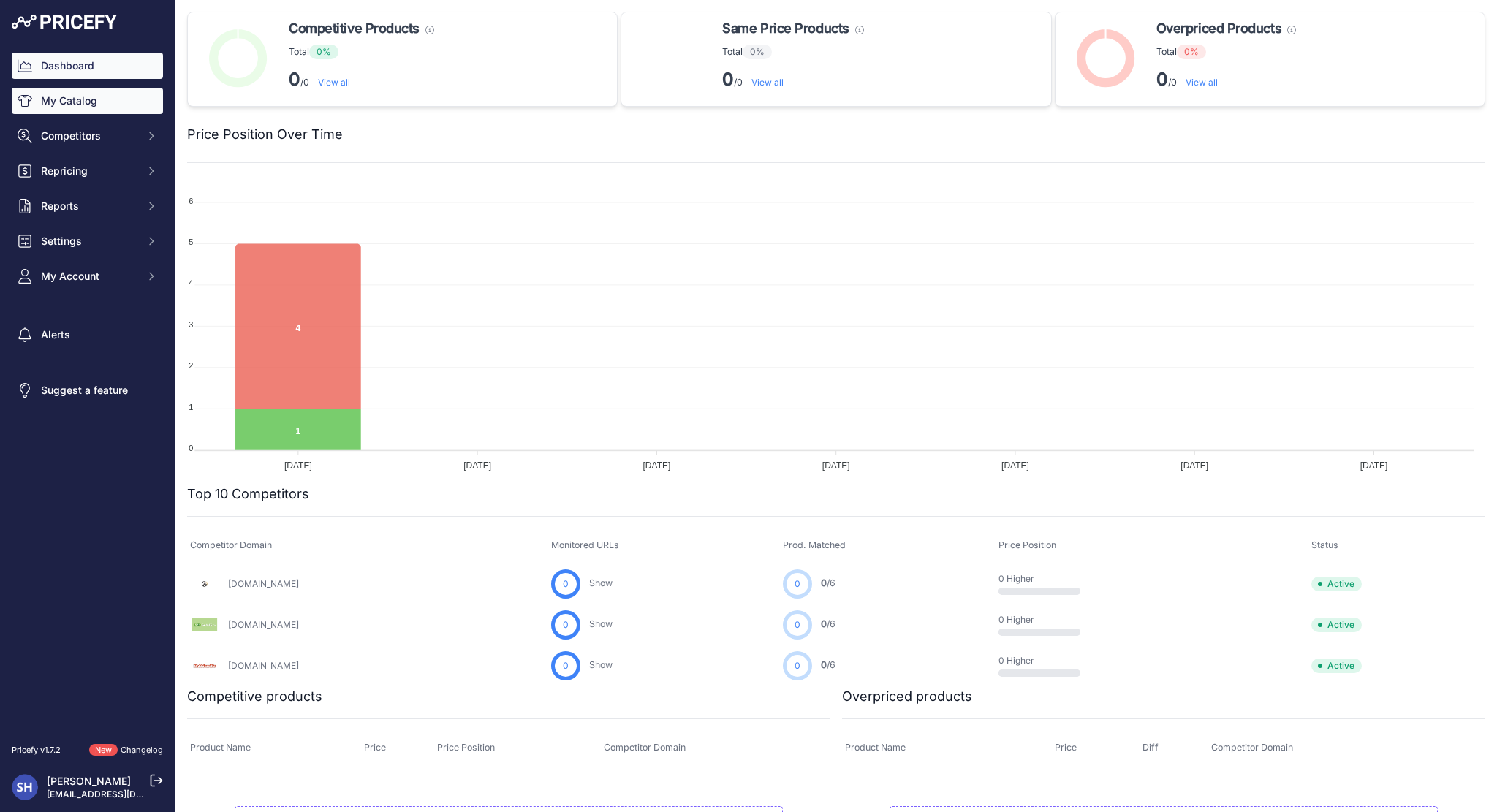
click at [102, 101] on link "My Catalog" at bounding box center [87, 101] width 151 height 26
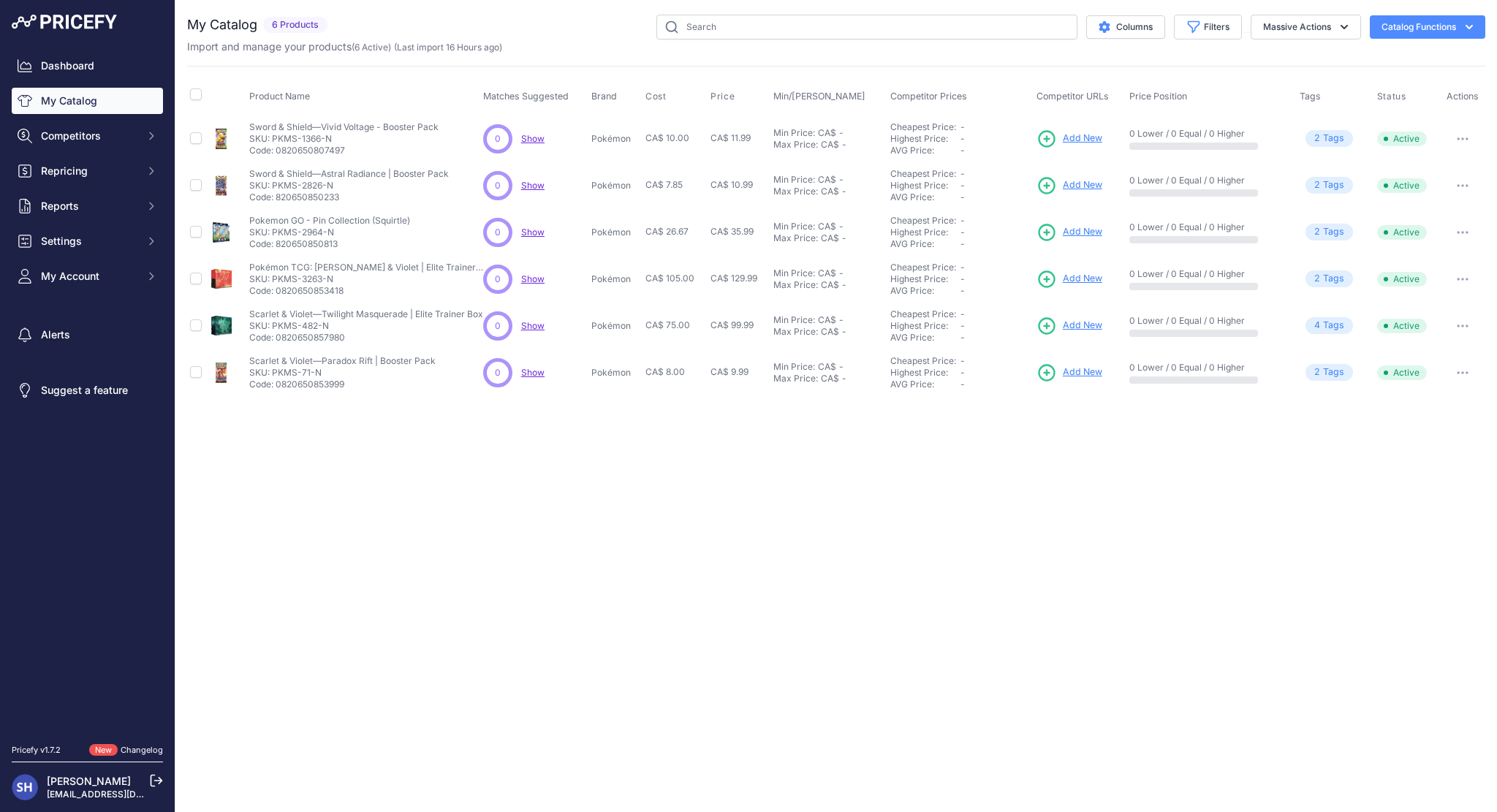
click at [1051, 140] on icon at bounding box center [1047, 139] width 20 height 20
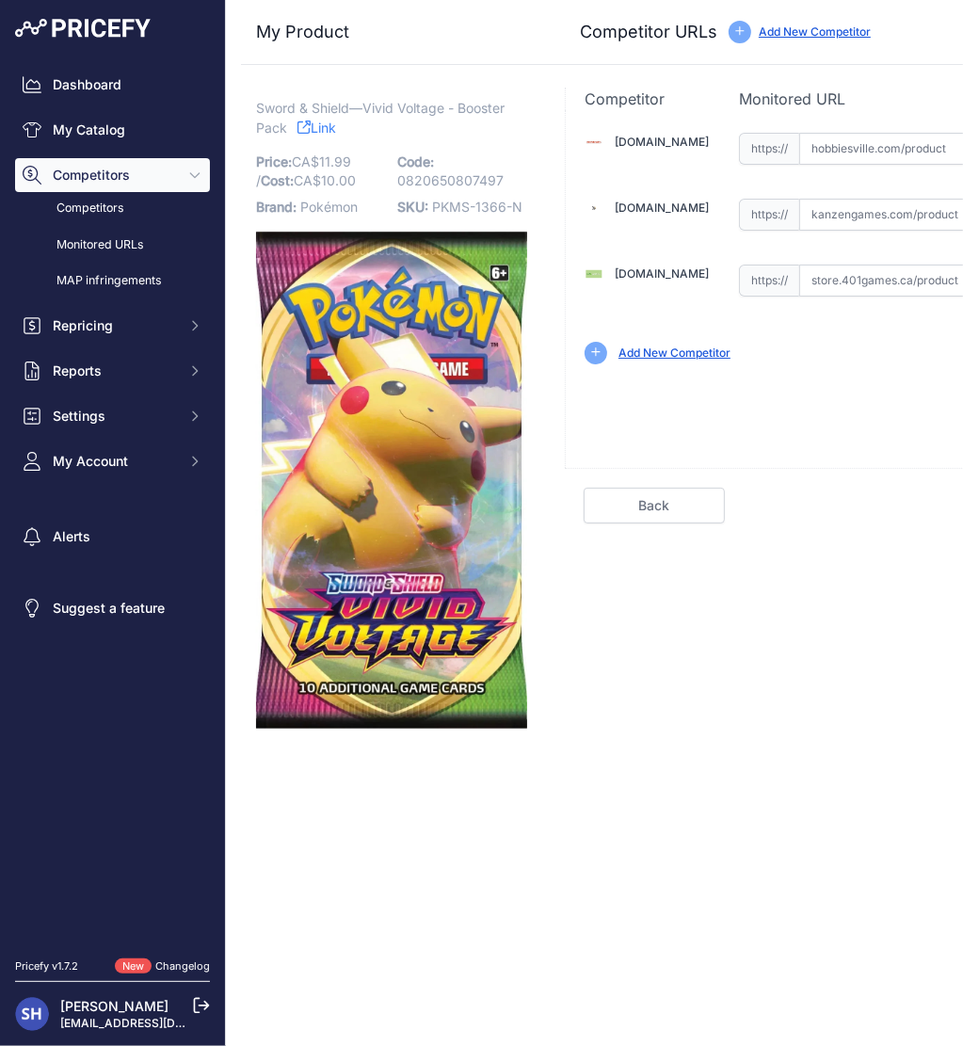
click at [866, 155] on input "text" at bounding box center [908, 149] width 218 height 32
paste input "https://hobbiesville.com/products/pokemon-vivid-voltage-booster-pack"
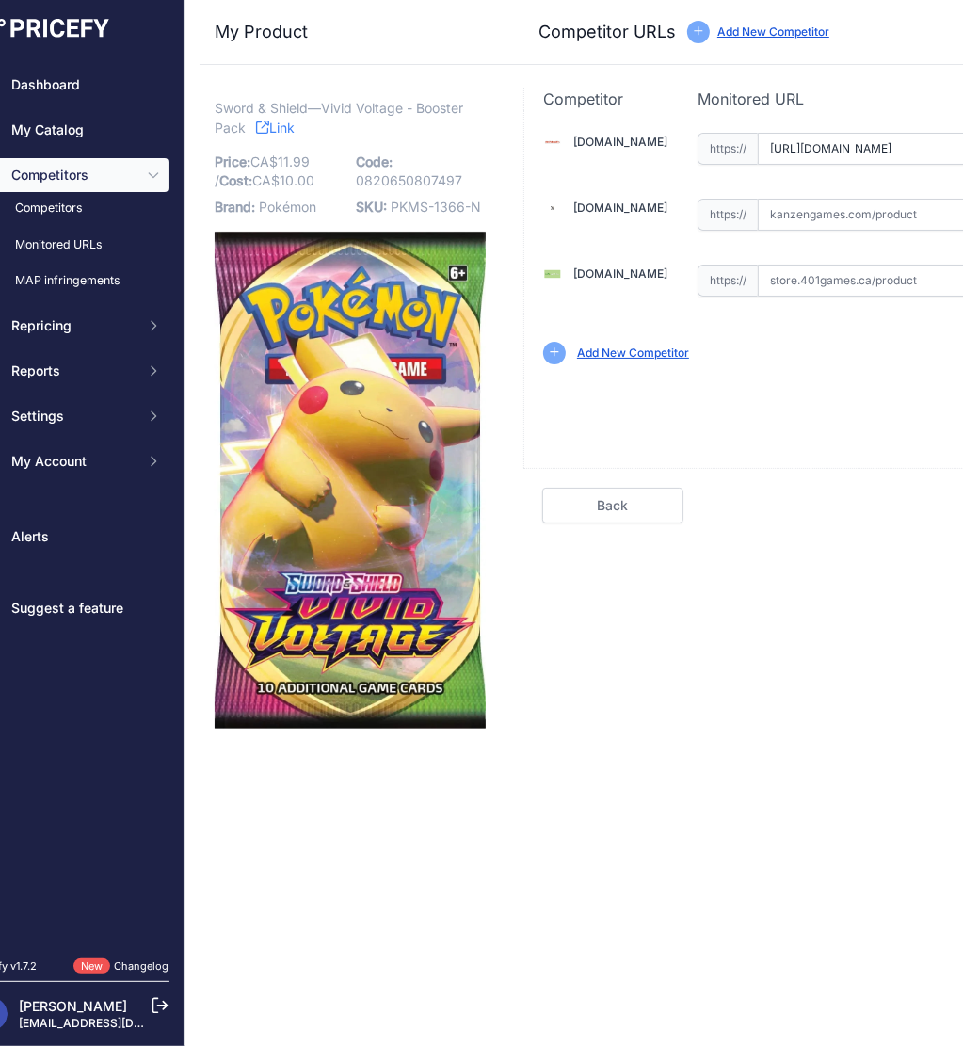
scroll to position [0, 192]
type input "hobbiesville.com/products/pokemon-vivid-voltage-booster-pack"
click at [842, 345] on div "Add New Competitor" at bounding box center [836, 353] width 586 height 23
click at [853, 216] on input "text" at bounding box center [867, 215] width 218 height 32
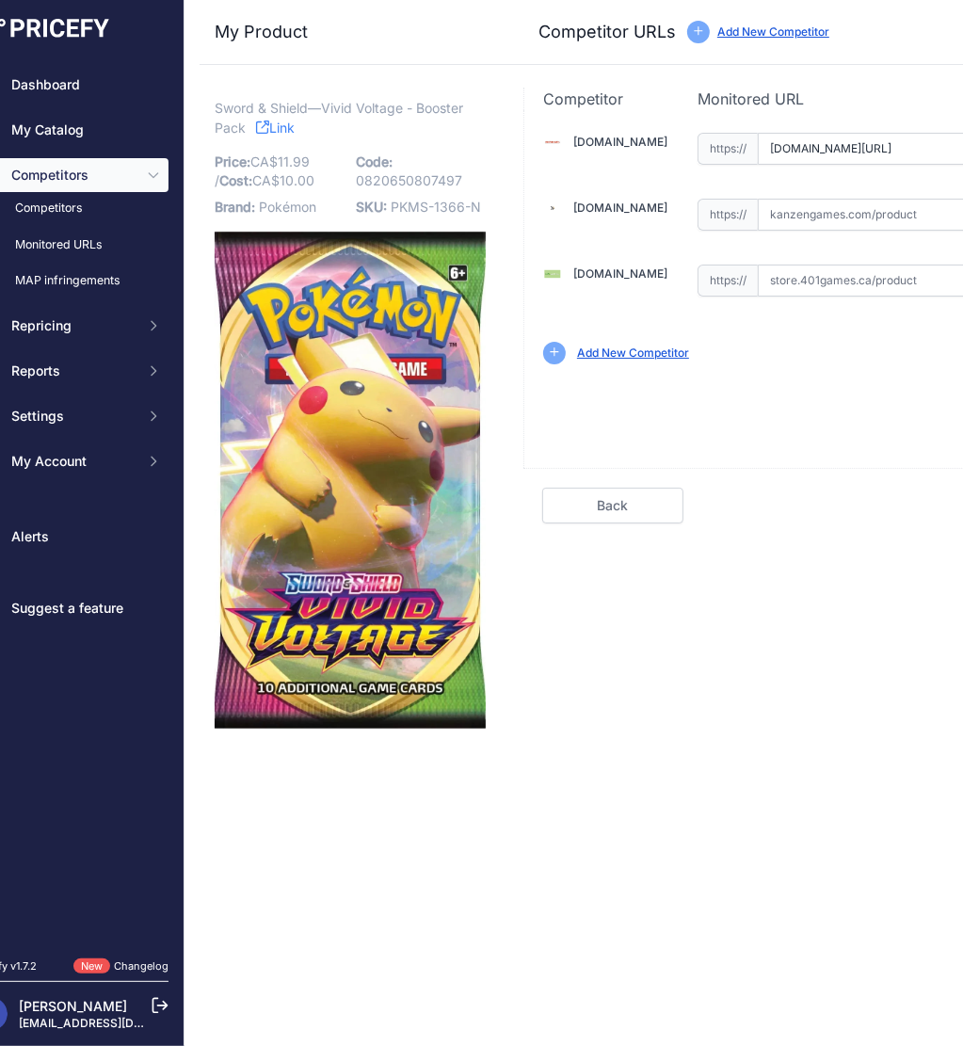
paste input "https://kanzengames.com/products/sword-shield-vivid-voltage-booster-pack"
type input "kanzengames.com/products/sword-shield-vivid-voltage-booster-pack"
click at [782, 273] on input "text" at bounding box center [867, 280] width 218 height 32
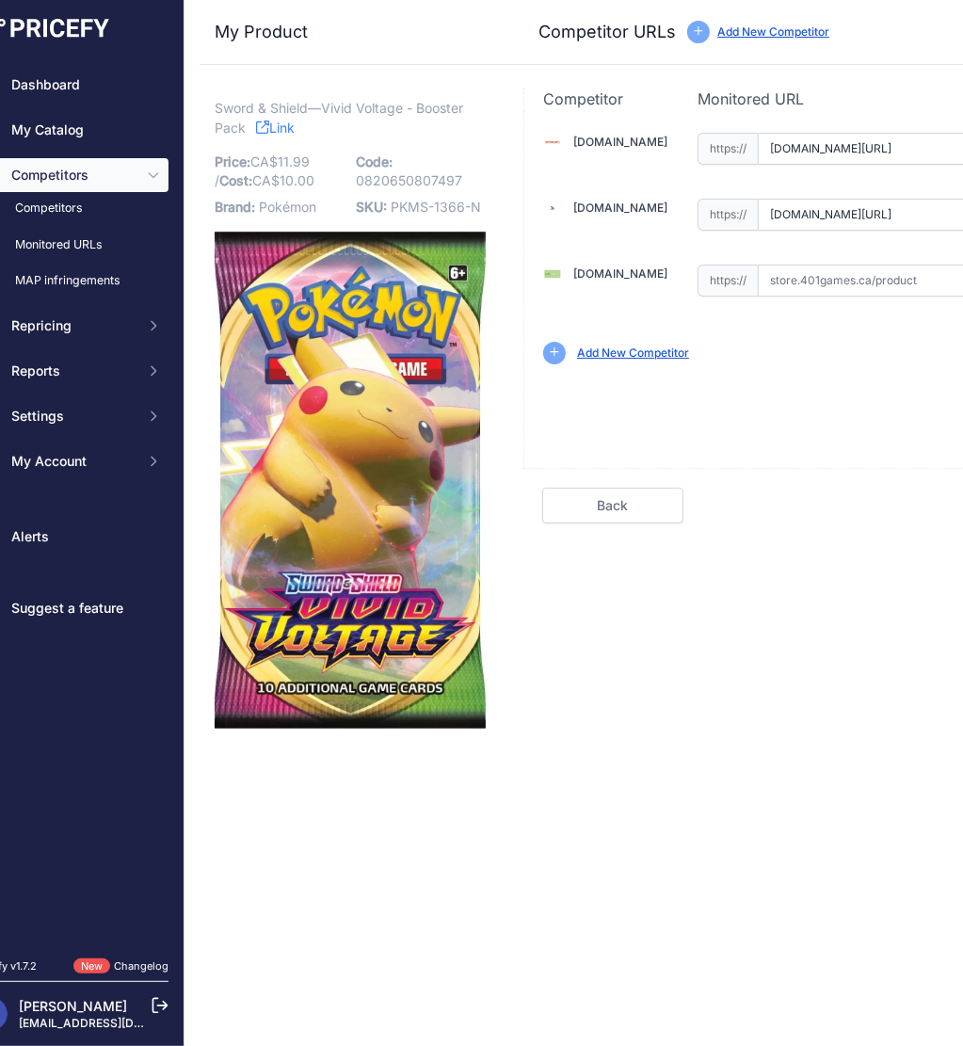
paste input "https://store.401games.ca/products/pokemon-vivid-voltage-booster-pack"
type input "store.401games.ca/products/pokemon-vivid-voltage-booster-pack"
click at [805, 473] on div "Back Done" at bounding box center [835, 496] width 625 height 56
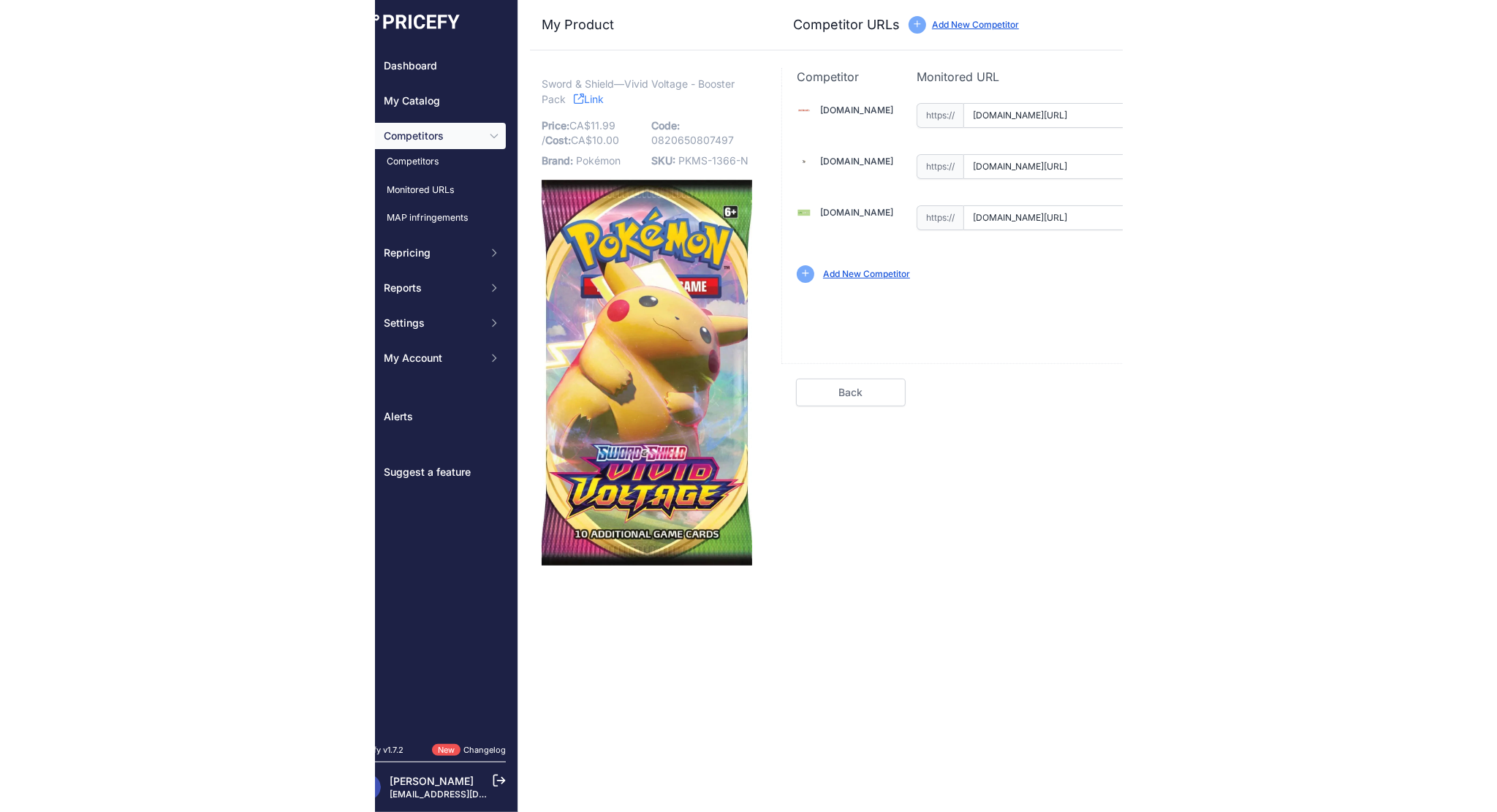
scroll to position [0, 0]
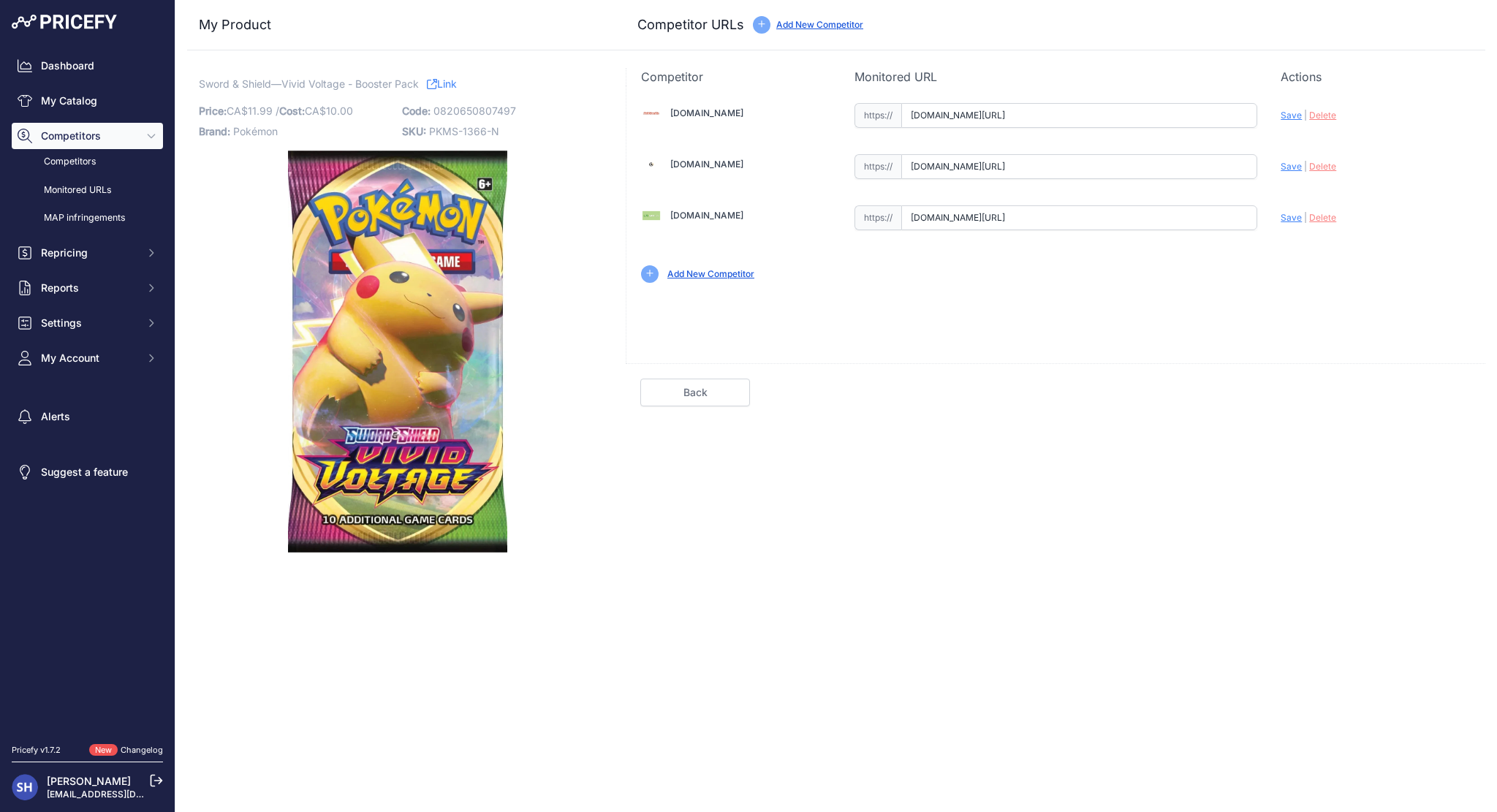
click at [1287, 113] on span "Save" at bounding box center [1290, 115] width 21 height 11
type input "https://hobbiesville.com/products/pokemon-vivid-voltage-booster-pack?prirule_jd…"
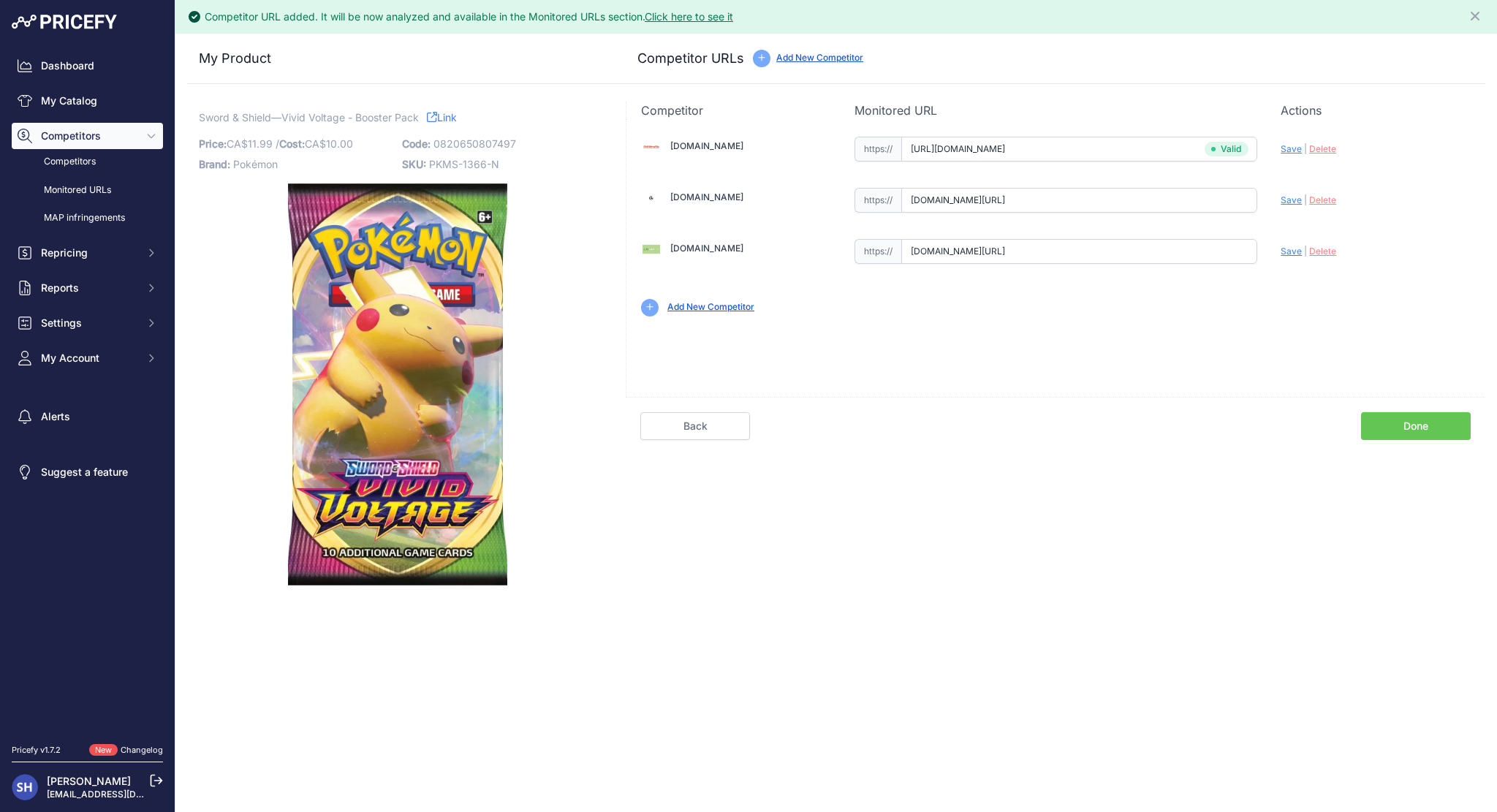
click at [1294, 195] on span "Save" at bounding box center [1290, 200] width 21 height 11
type input "https://kanzengames.com/products/sword-shield-vivid-voltage-booster-pack?prirul…"
click at [1293, 251] on span "Save" at bounding box center [1290, 251] width 21 height 11
type input "https://store.401games.ca/products/pokemon-vivid-voltage-booster-pack?prirule_j…"
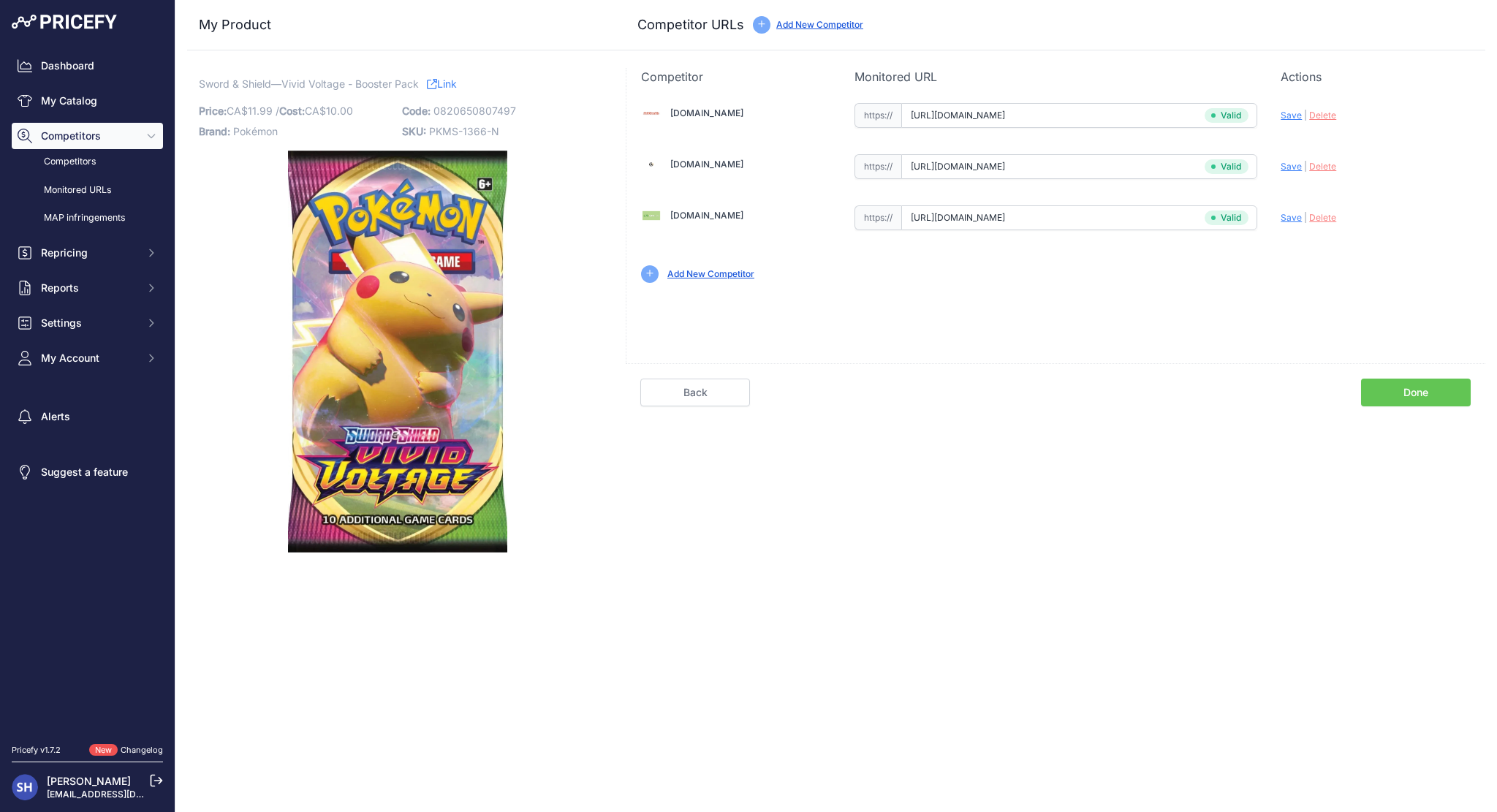
click at [1385, 432] on div "Competitor Monitored URL Actions Valid Invalid Save | Delete Analyzing Valid" at bounding box center [1055, 311] width 860 height 484
click at [1413, 398] on link "Done" at bounding box center [1415, 393] width 109 height 28
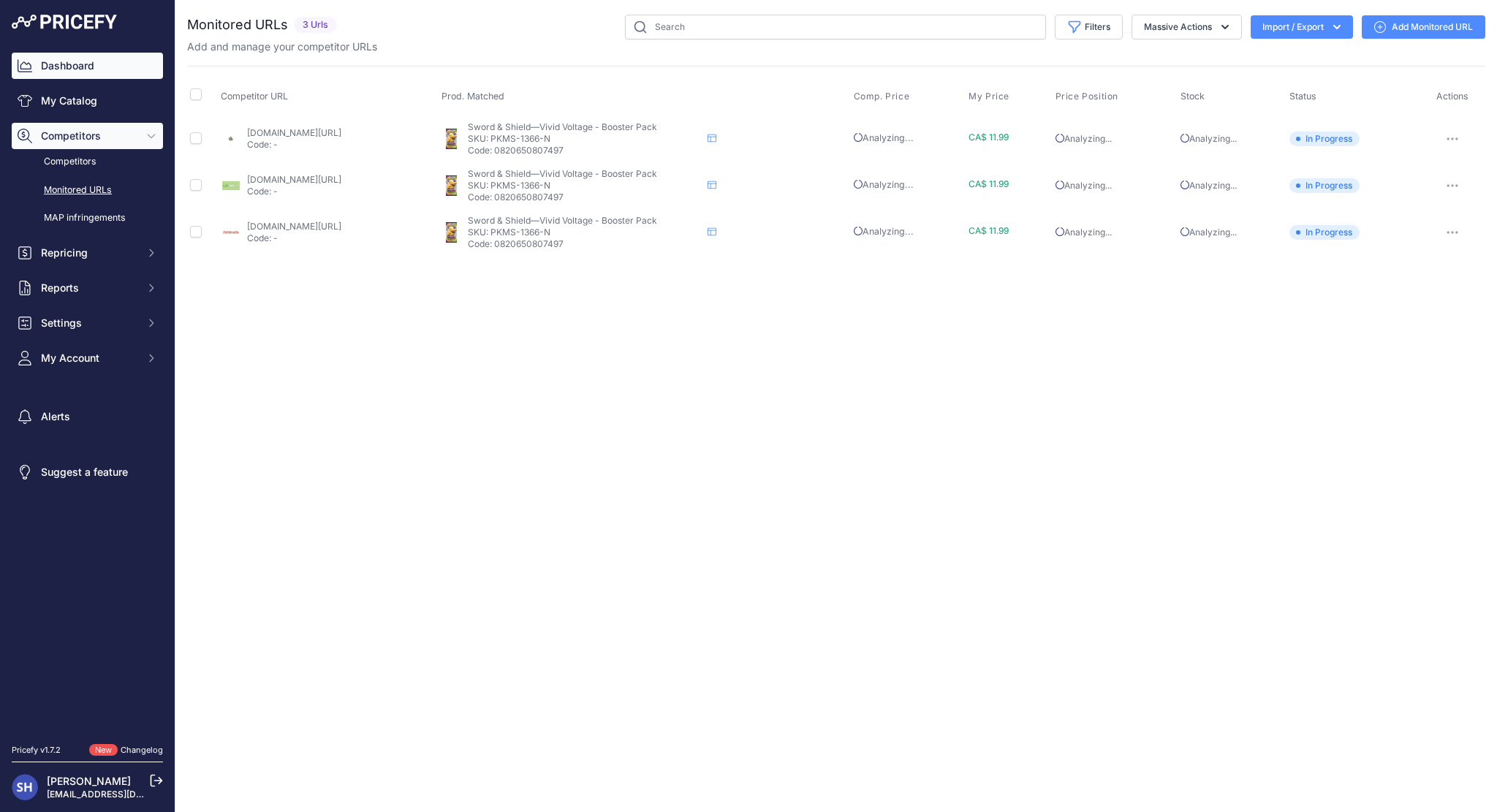
click at [79, 63] on link "Dashboard" at bounding box center [87, 66] width 151 height 26
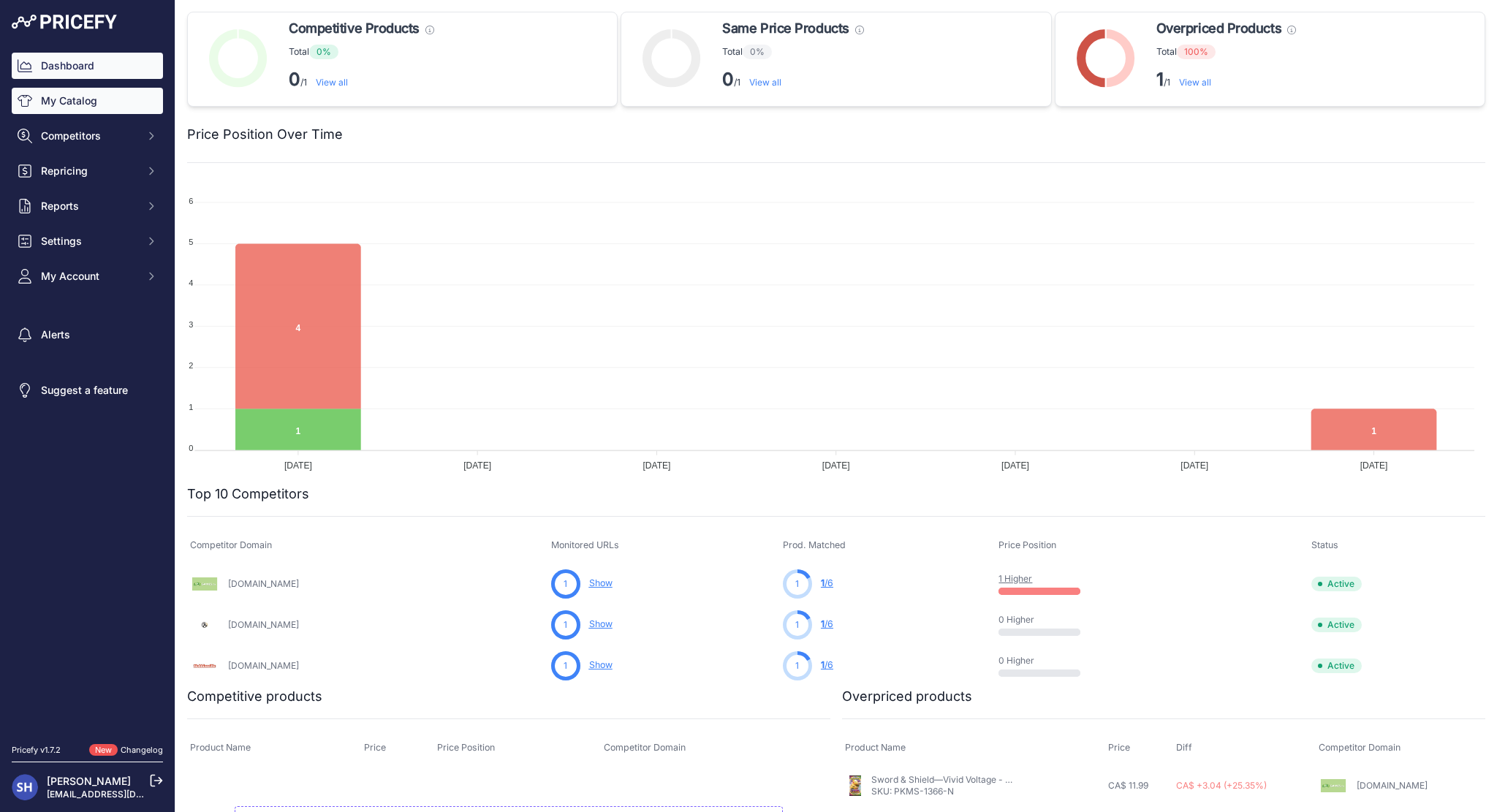
click at [85, 106] on link "My Catalog" at bounding box center [87, 101] width 151 height 26
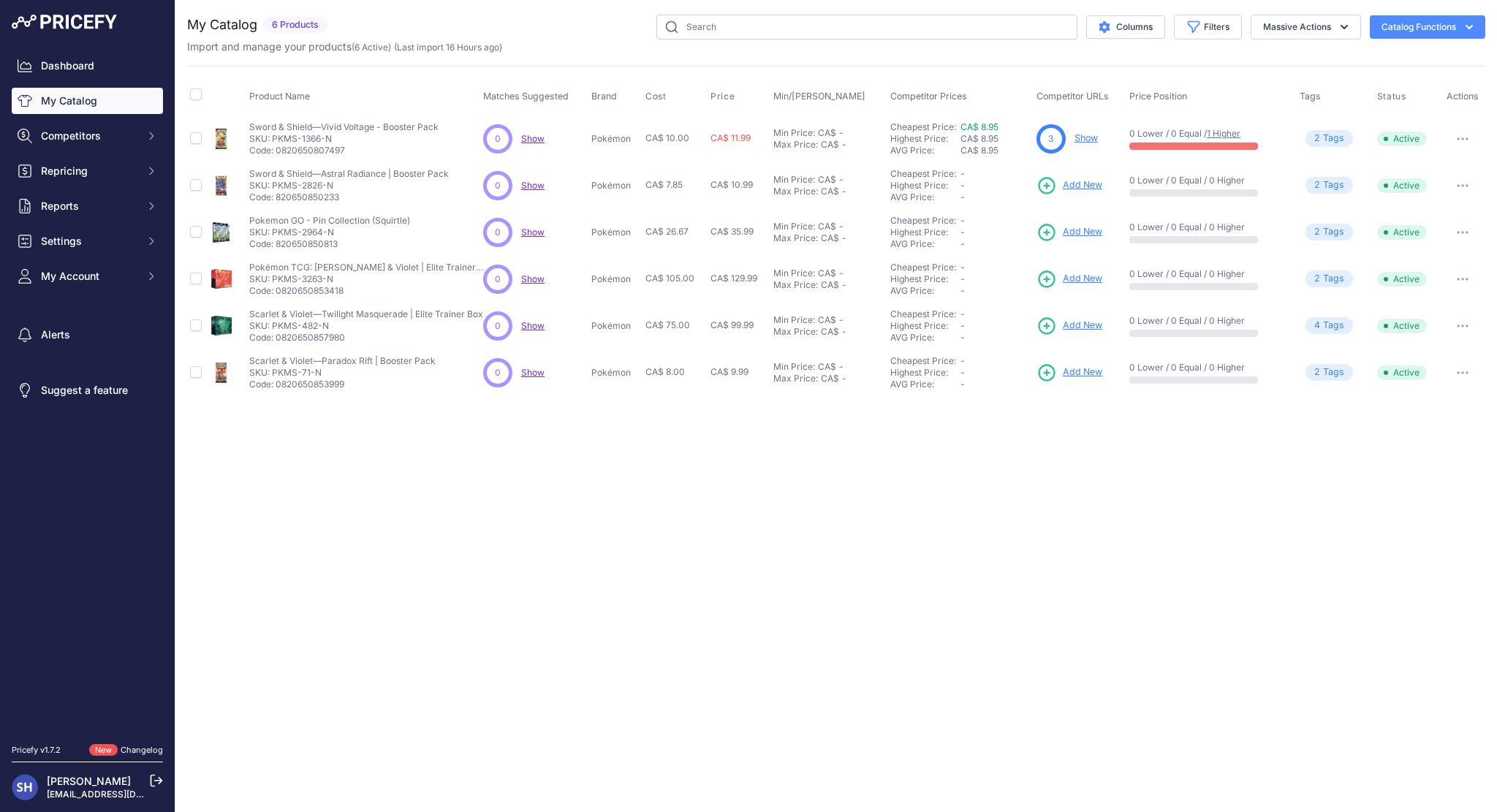
click at [1386, 24] on button "Catalog Functions" at bounding box center [1427, 27] width 116 height 23
click at [196, 95] on input "checkbox" at bounding box center [196, 94] width 12 height 12
checkbox input "true"
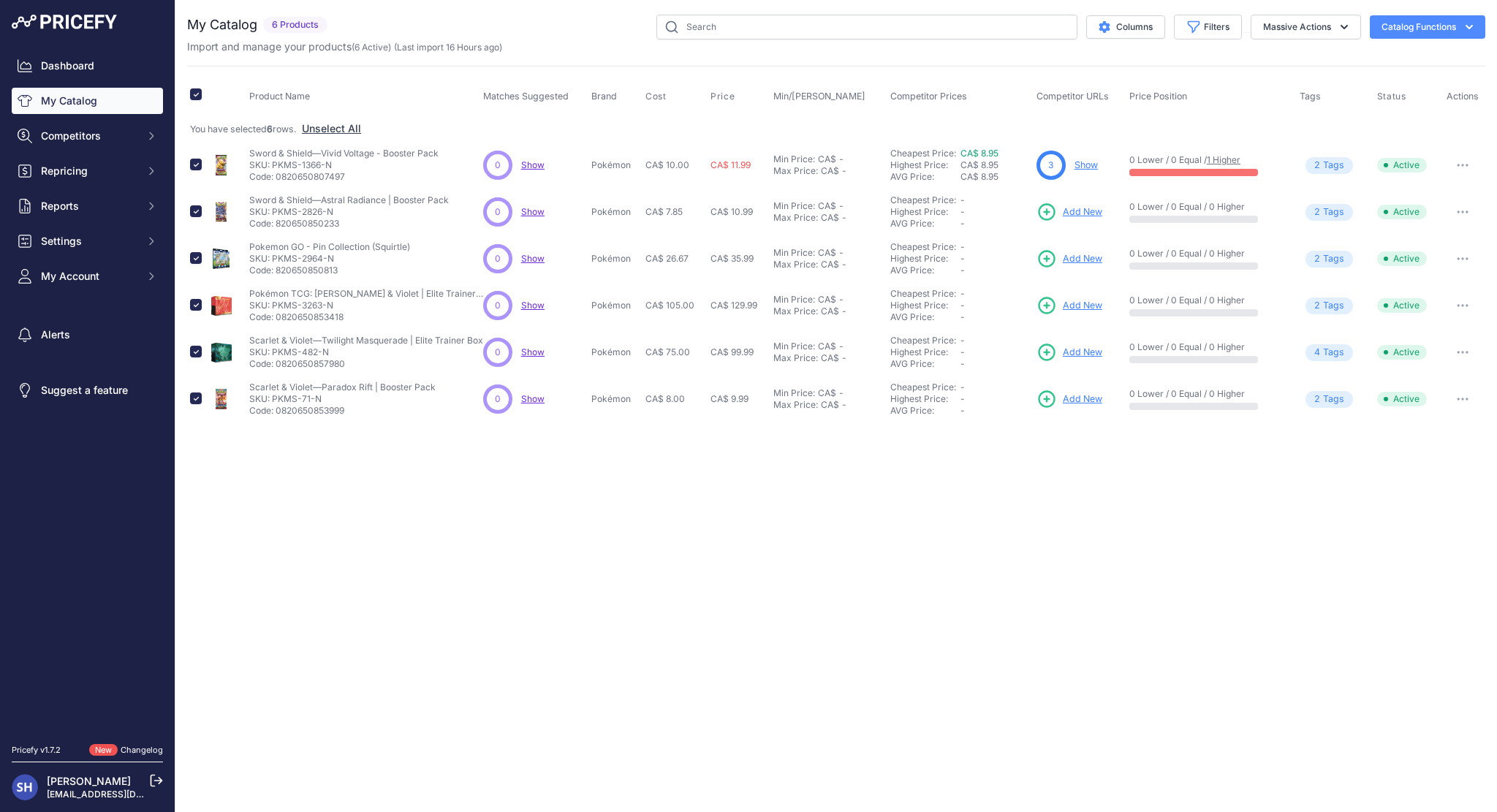
click at [1381, 24] on button "Catalog Functions" at bounding box center [1427, 27] width 116 height 23
click at [197, 92] on input "checkbox" at bounding box center [196, 94] width 12 height 12
checkbox input "false"
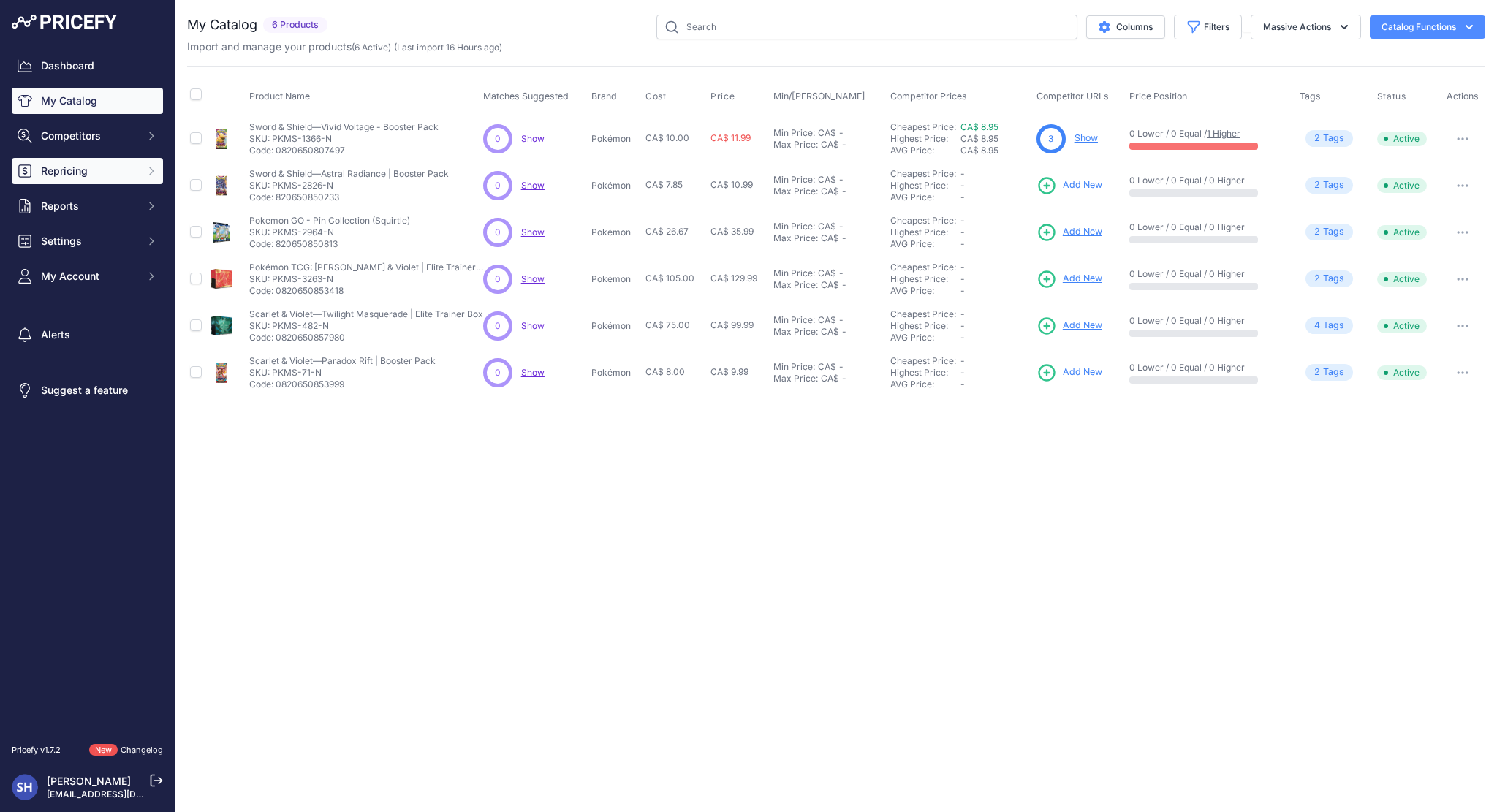
click at [118, 172] on span "Repricing" at bounding box center [89, 171] width 96 height 15
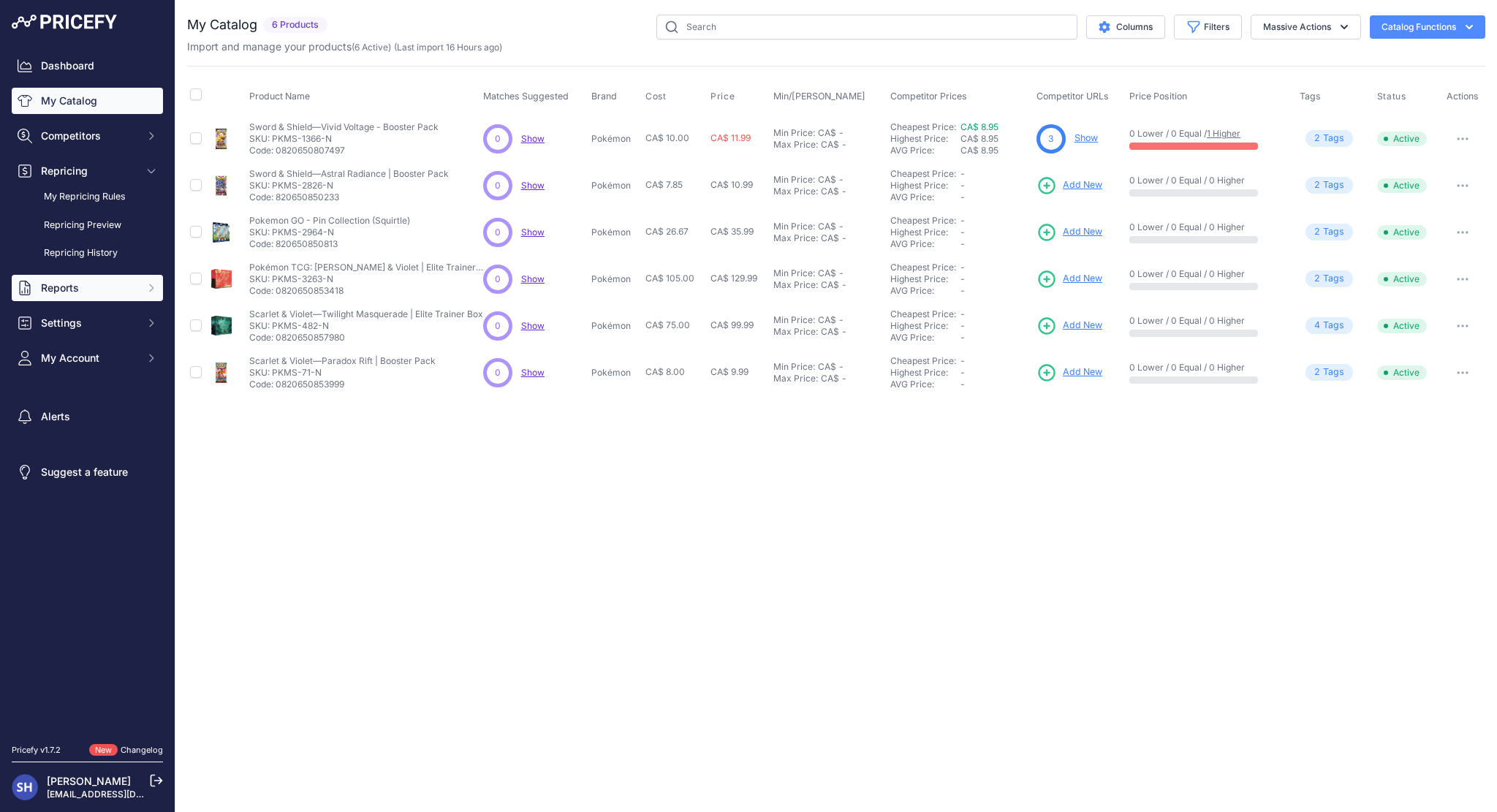
click at [121, 285] on span "Reports" at bounding box center [89, 287] width 96 height 15
click at [111, 319] on link "My Reports" at bounding box center [87, 314] width 151 height 26
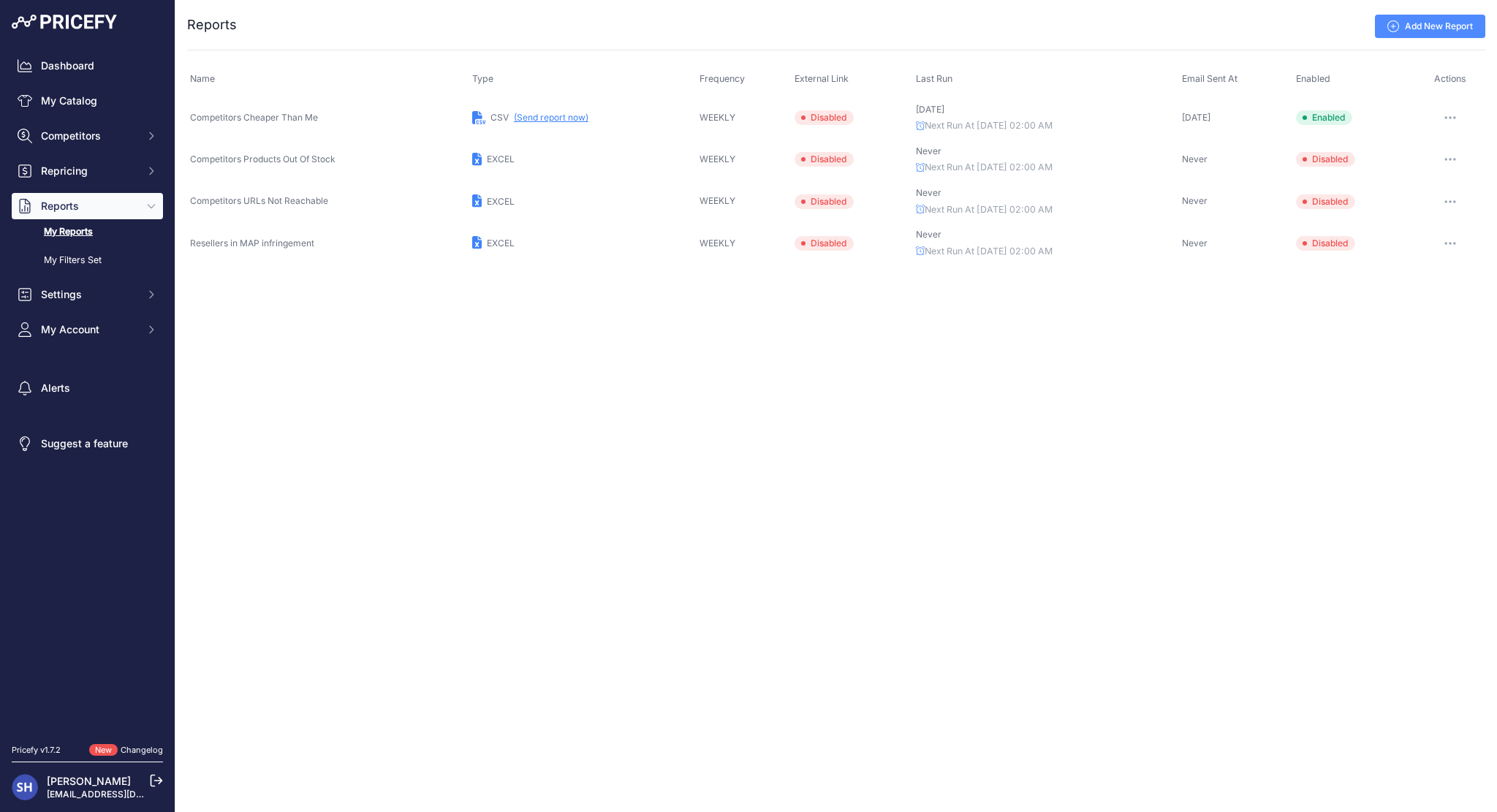
click at [1457, 109] on button "button" at bounding box center [1450, 117] width 30 height 20
click at [1435, 202] on button "Disable" at bounding box center [1435, 195] width 93 height 23
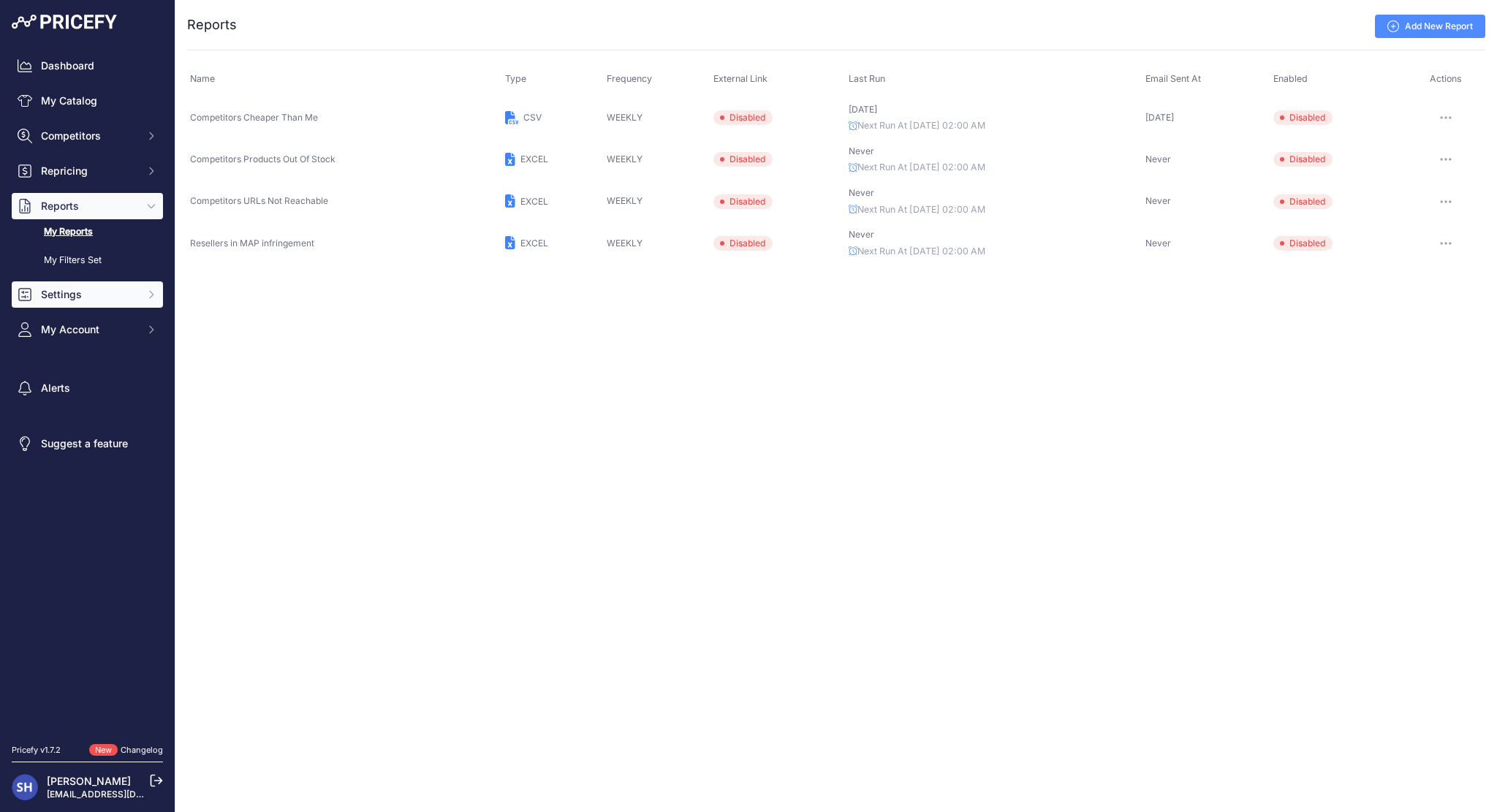
click at [107, 303] on button "Settings" at bounding box center [87, 294] width 151 height 26
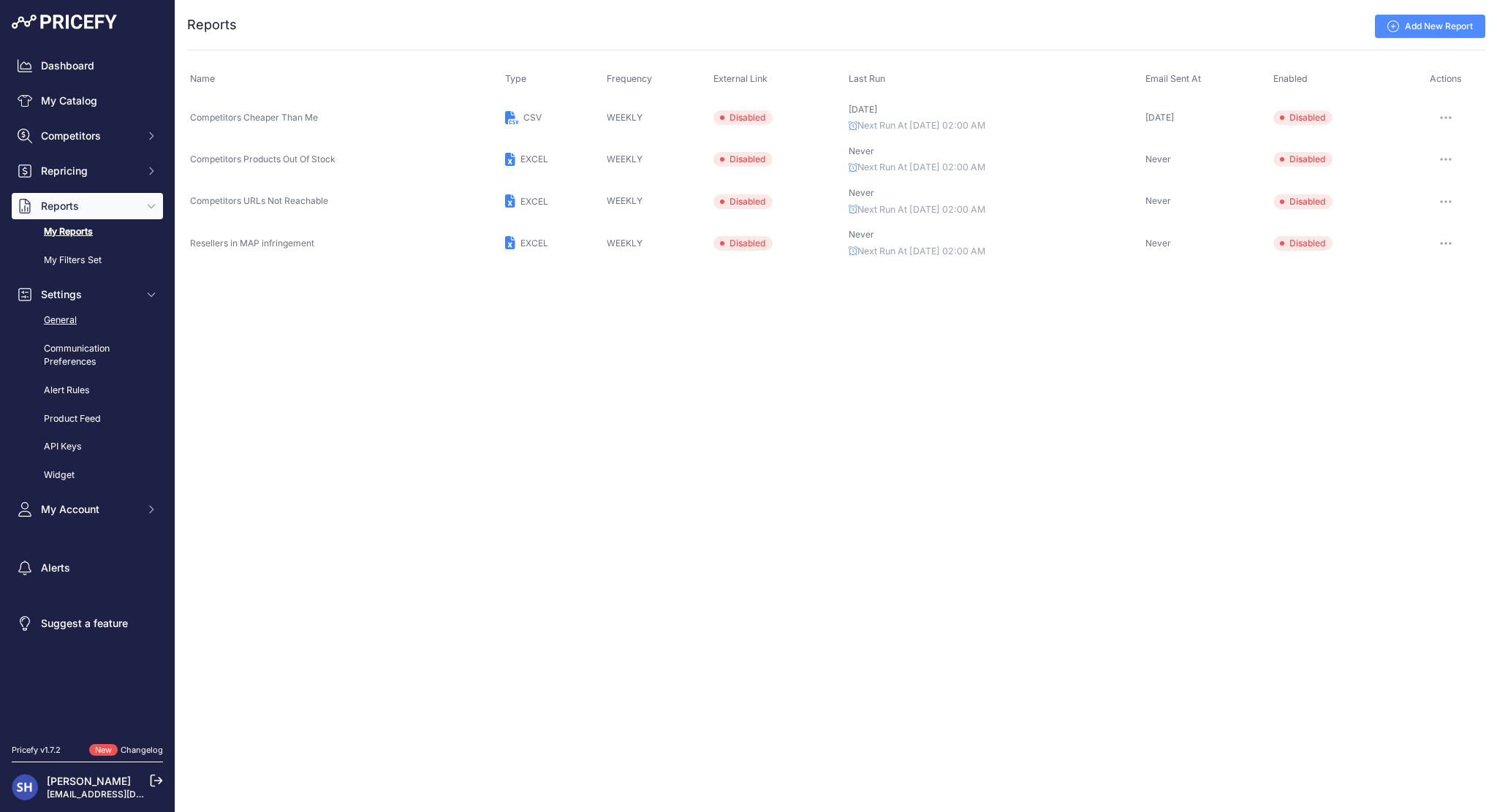
click at [89, 324] on link "General" at bounding box center [87, 320] width 151 height 26
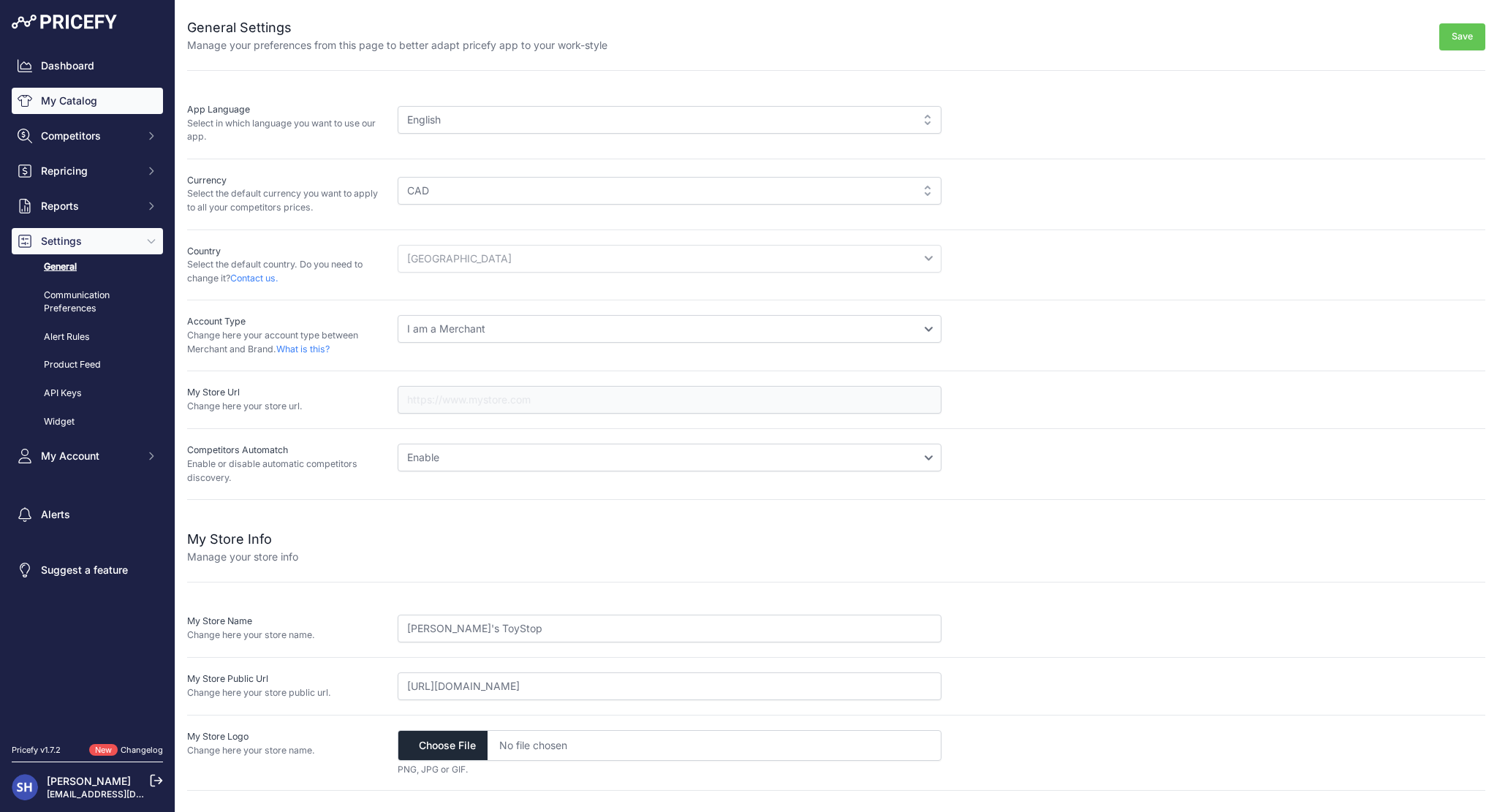
click at [96, 96] on link "My Catalog" at bounding box center [87, 101] width 151 height 26
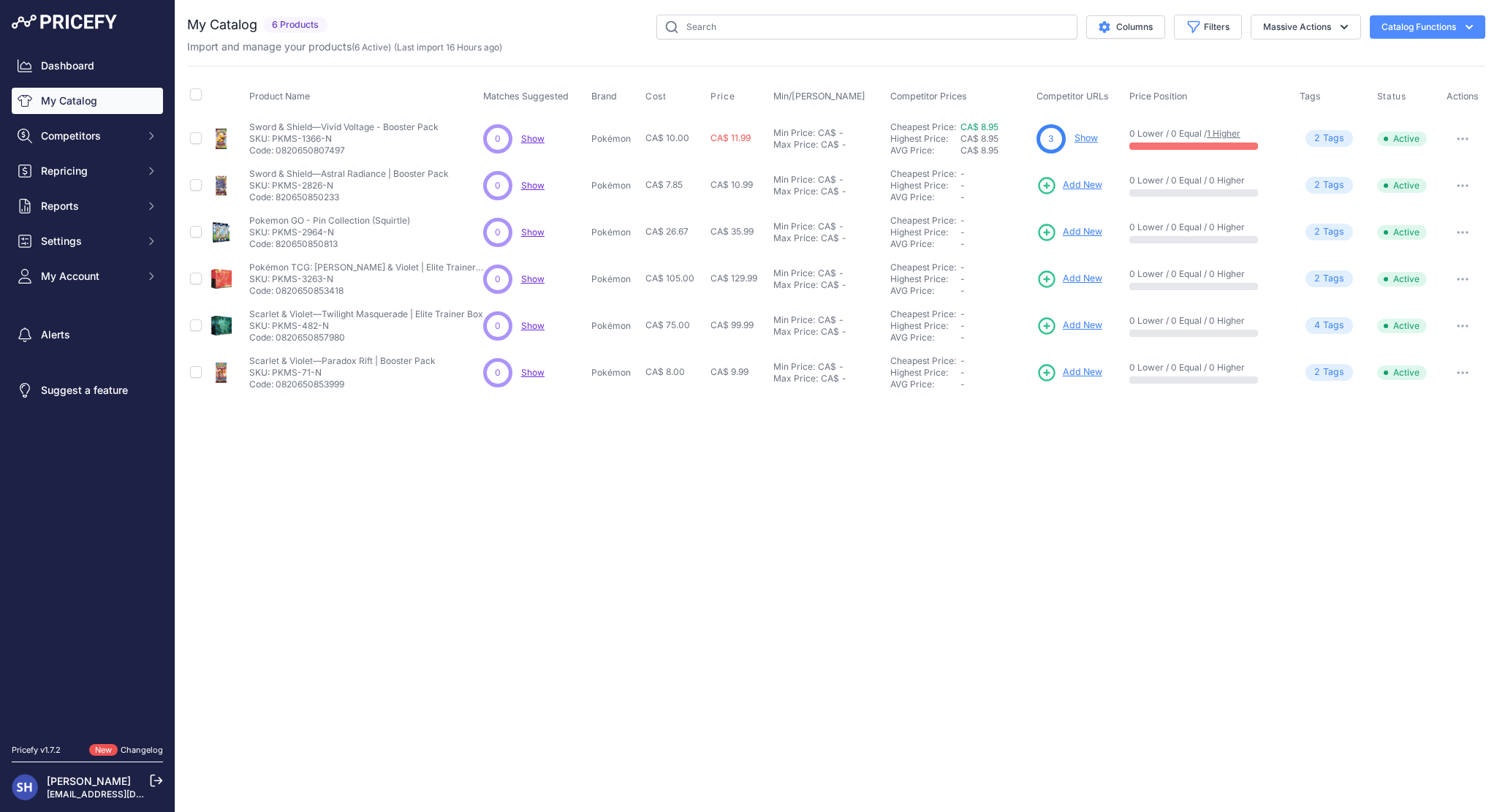
click at [1082, 134] on link "Show" at bounding box center [1086, 137] width 23 height 11
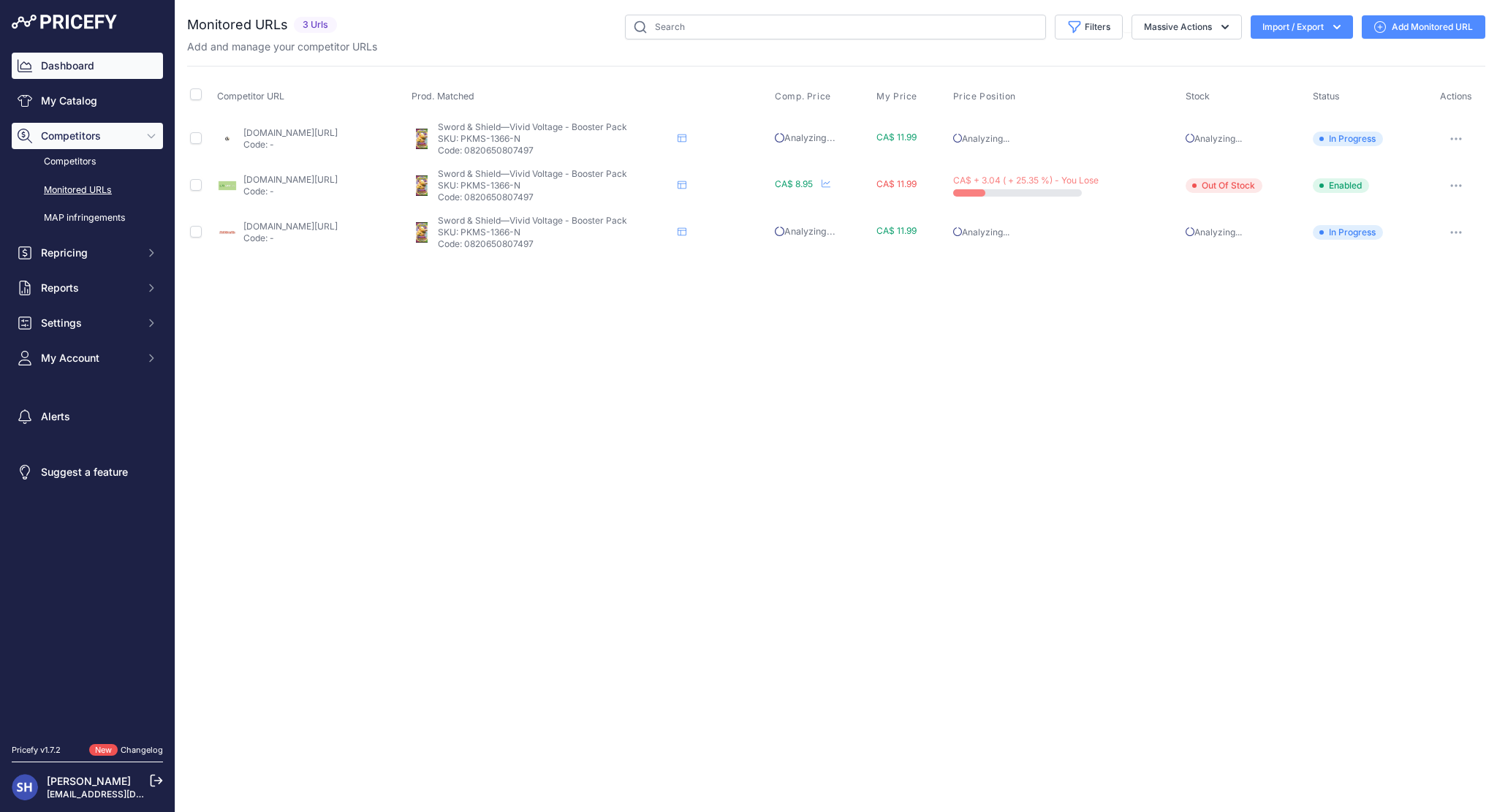
click at [82, 75] on link "Dashboard" at bounding box center [87, 66] width 151 height 26
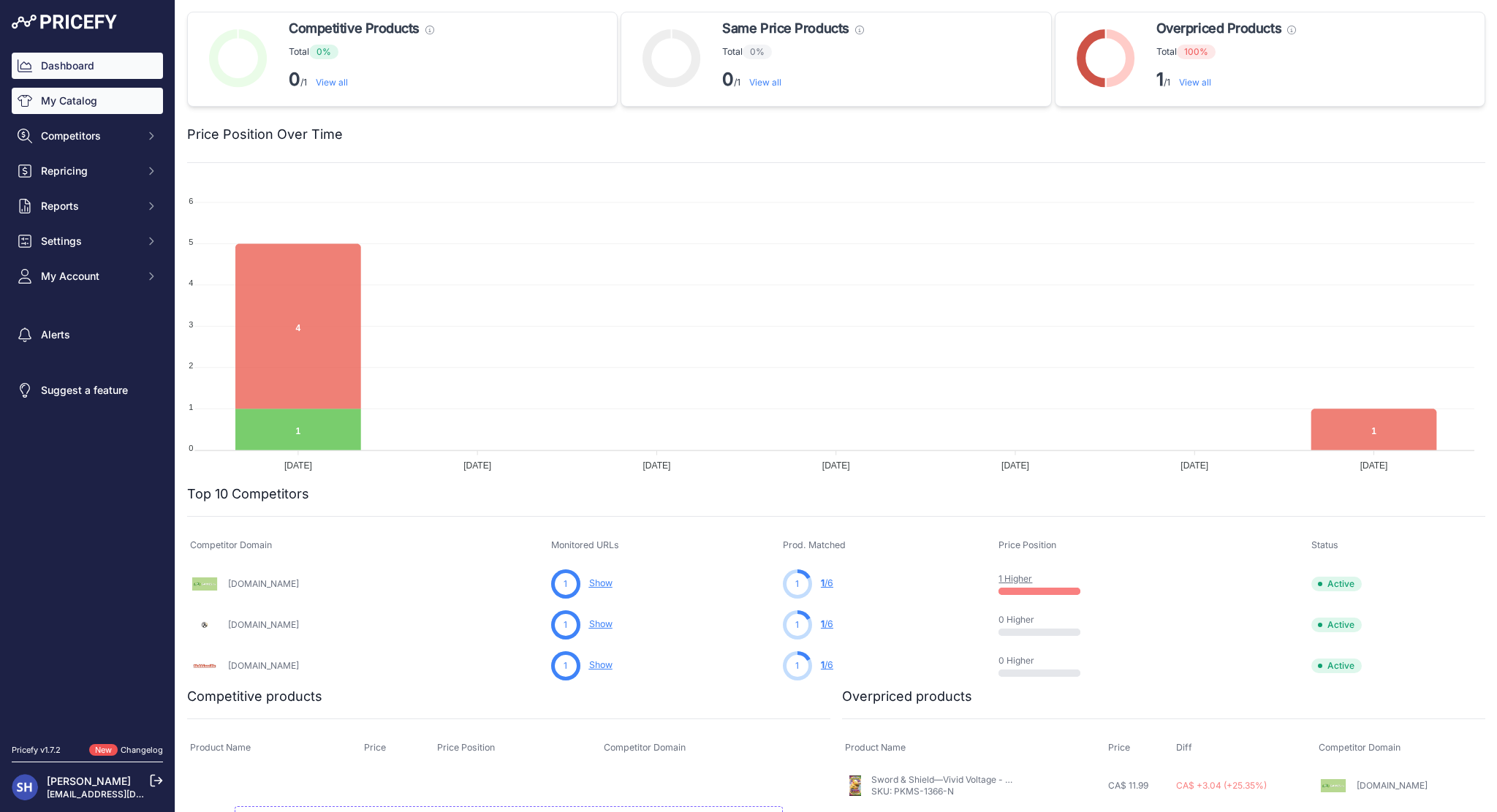
click at [84, 106] on link "My Catalog" at bounding box center [87, 101] width 151 height 26
